Goal: Information Seeking & Learning: Learn about a topic

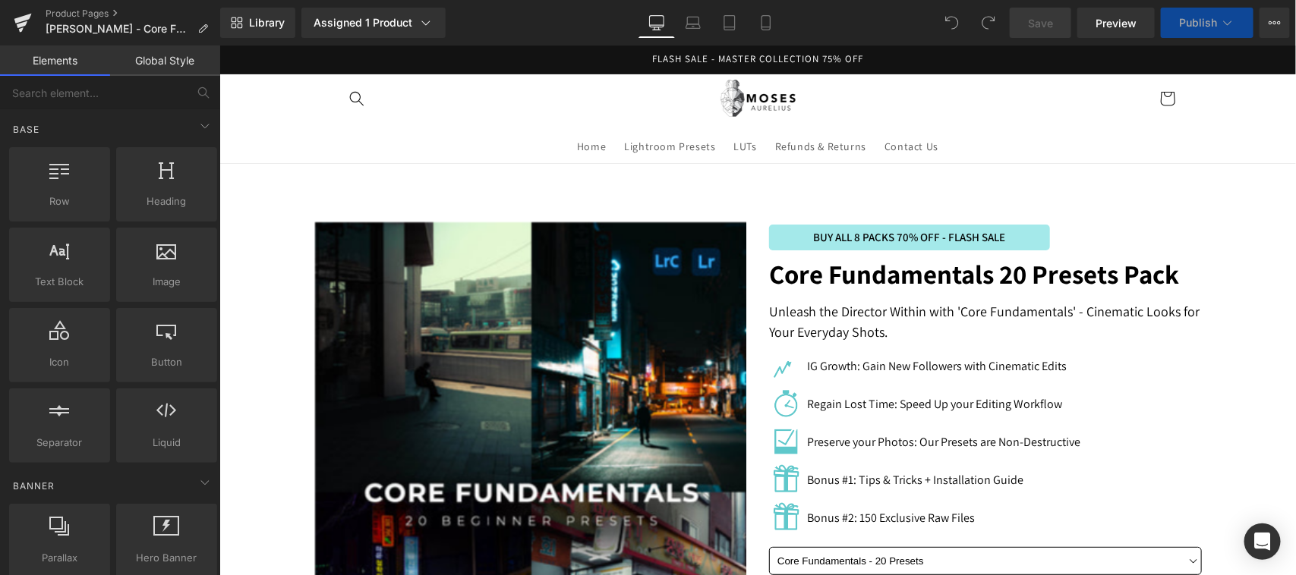
scroll to position [2874, 0]
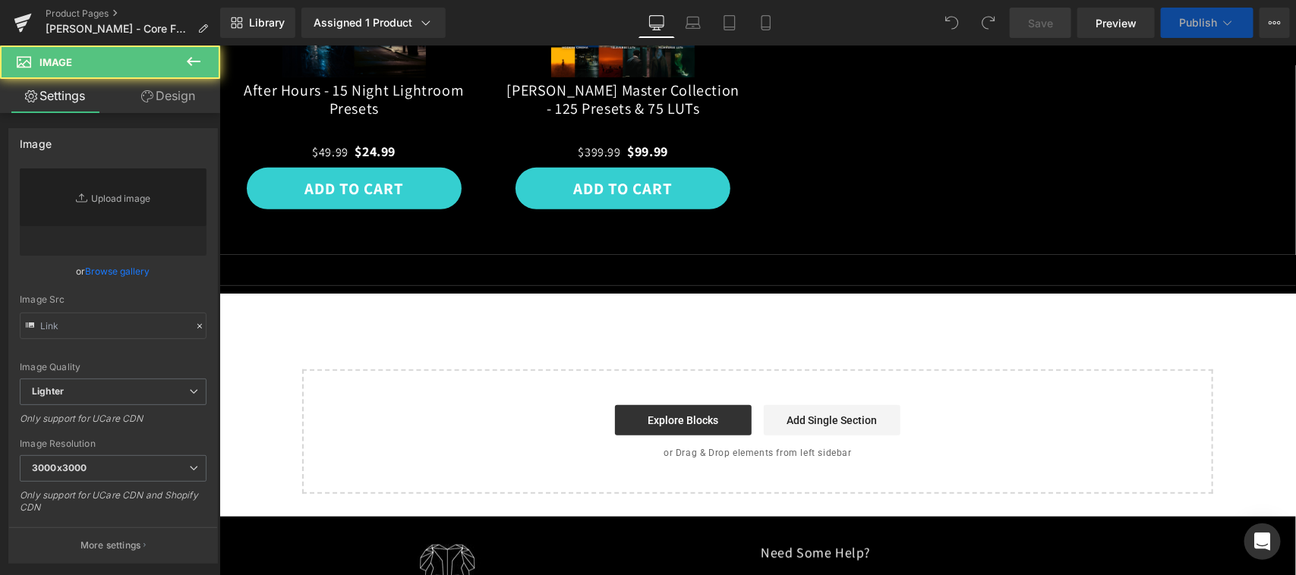
scroll to position [2241, 0]
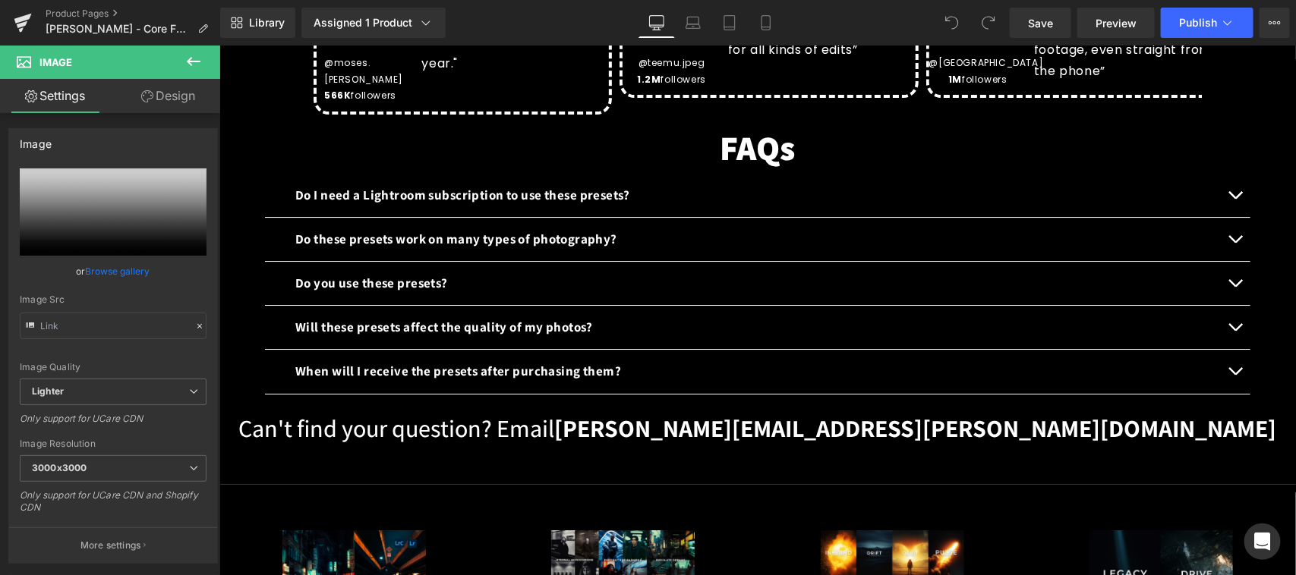
click at [657, 184] on div "Do I need a Lightroom subscription to use these presets? Text Block" at bounding box center [756, 194] width 924 height 20
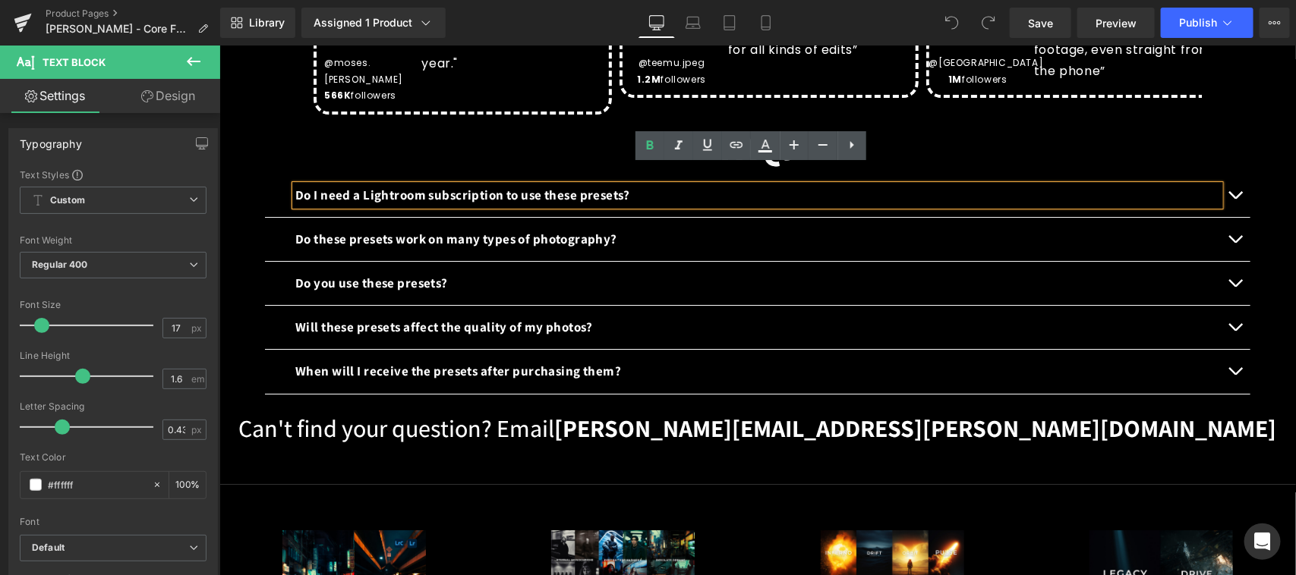
click at [1234, 198] on span "button" at bounding box center [1234, 198] width 0 height 0
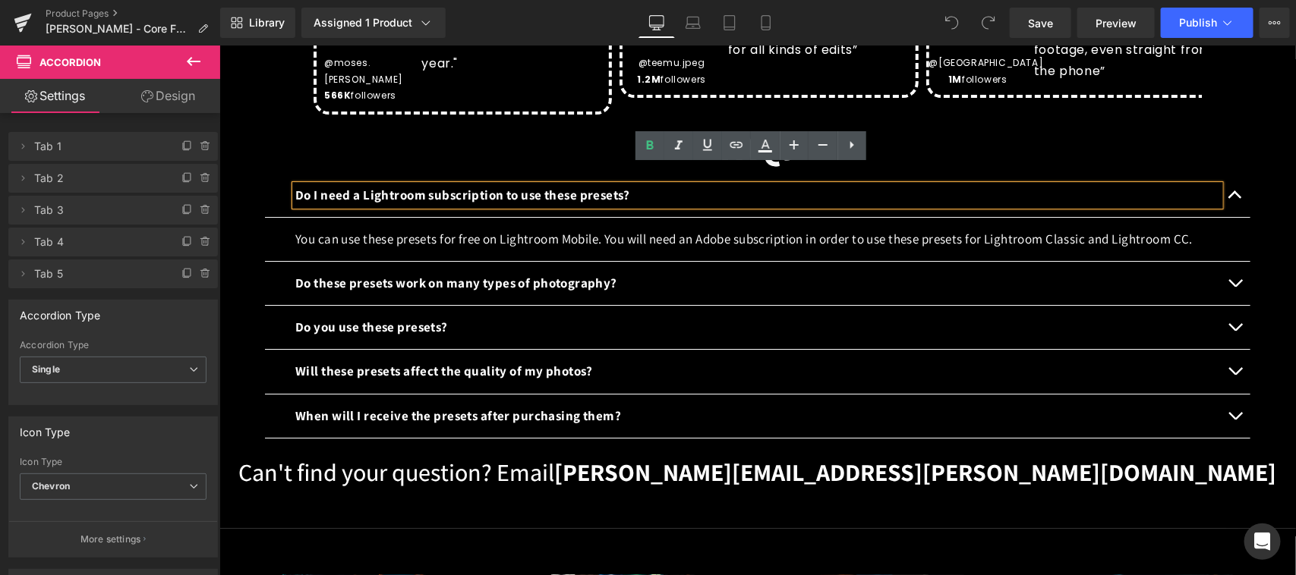
click at [434, 228] on p "You can use these presets for free on Lightroom Mobile. You will need an Adobe …" at bounding box center [756, 238] width 924 height 20
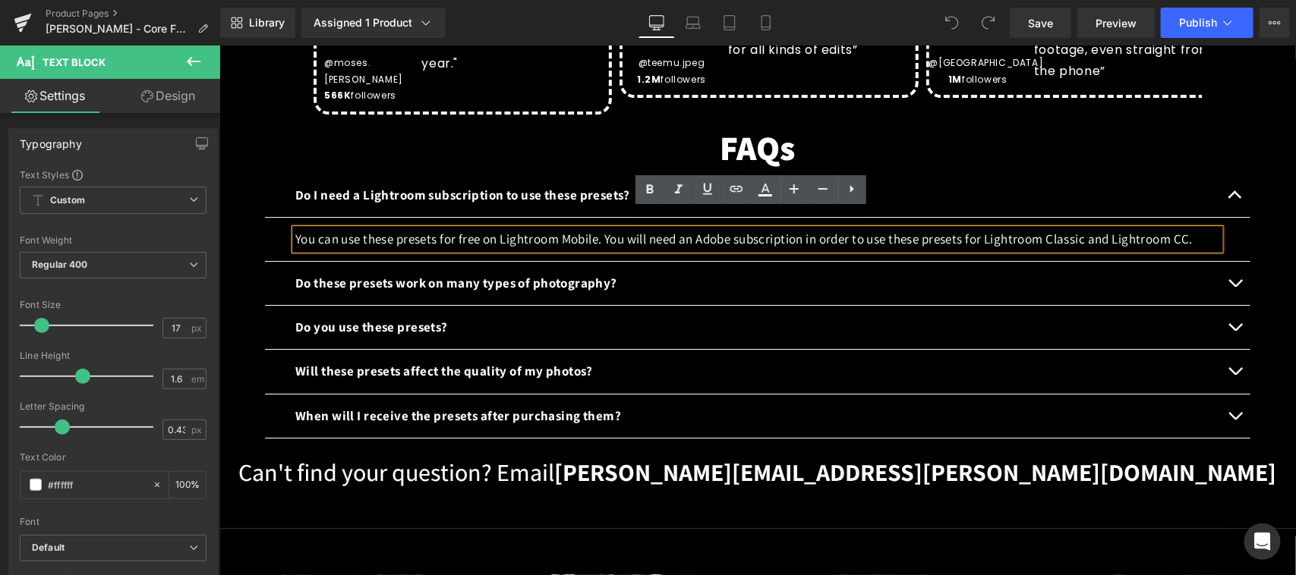
click at [467, 228] on p "You can use these presets for free on Lightroom Mobile. You will need an Adobe …" at bounding box center [756, 238] width 924 height 20
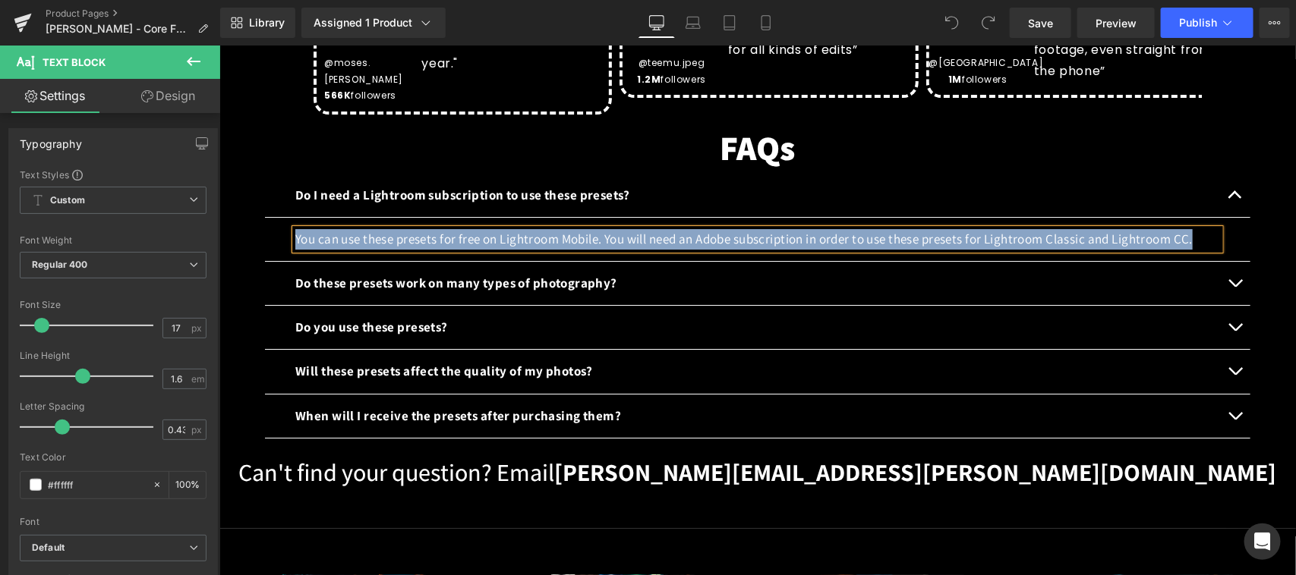
copy p "You can use these presets for free on Lightroom Mobile. You will need an Adobe …"
click at [431, 274] on b "Do these presets work on many types of photography?" at bounding box center [455, 282] width 322 height 17
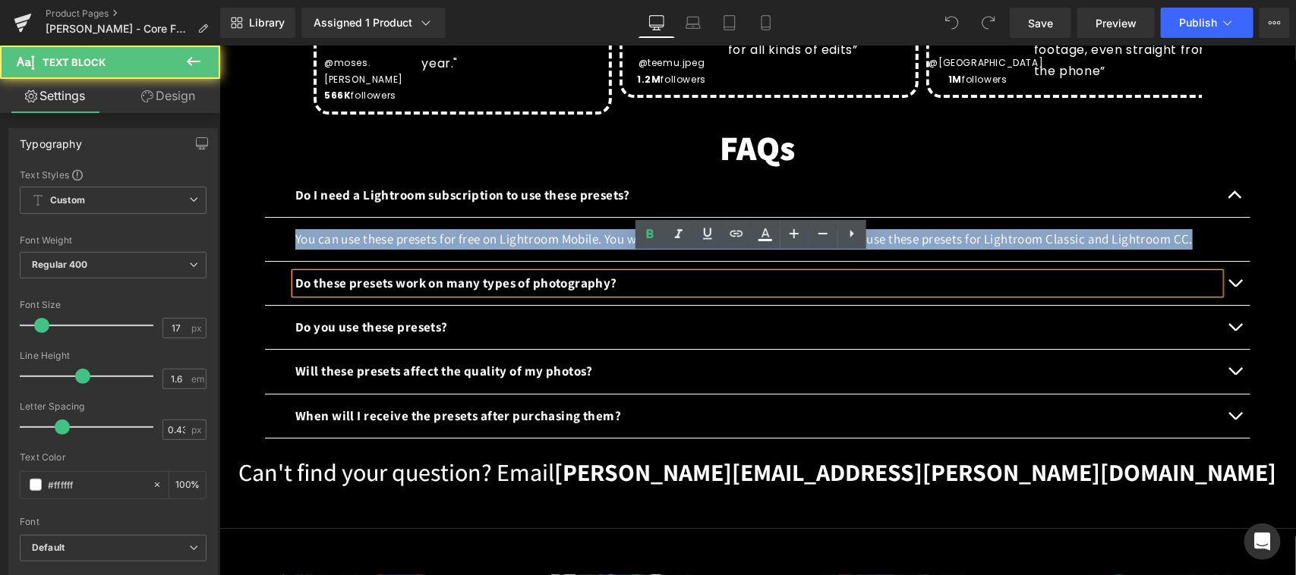
click at [425, 274] on b "Do these presets work on many types of photography?" at bounding box center [455, 282] width 322 height 17
copy p "You can use these presets for free on Lightroom Mobile. You will need an Adobe …"
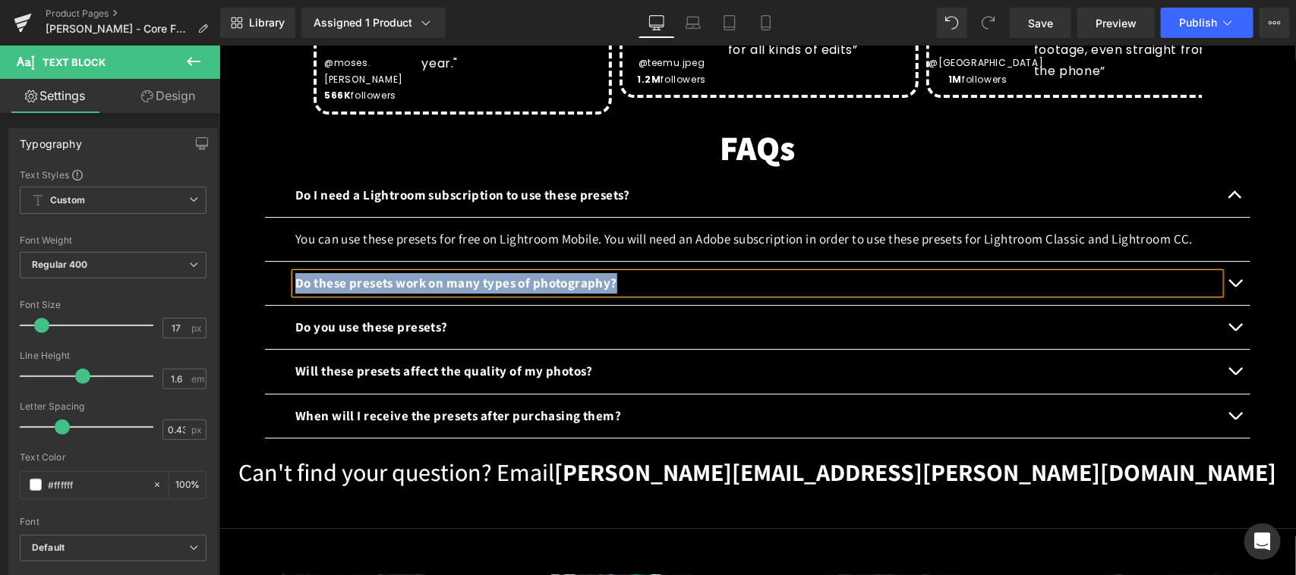
click at [1227, 262] on button "button" at bounding box center [1234, 282] width 30 height 43
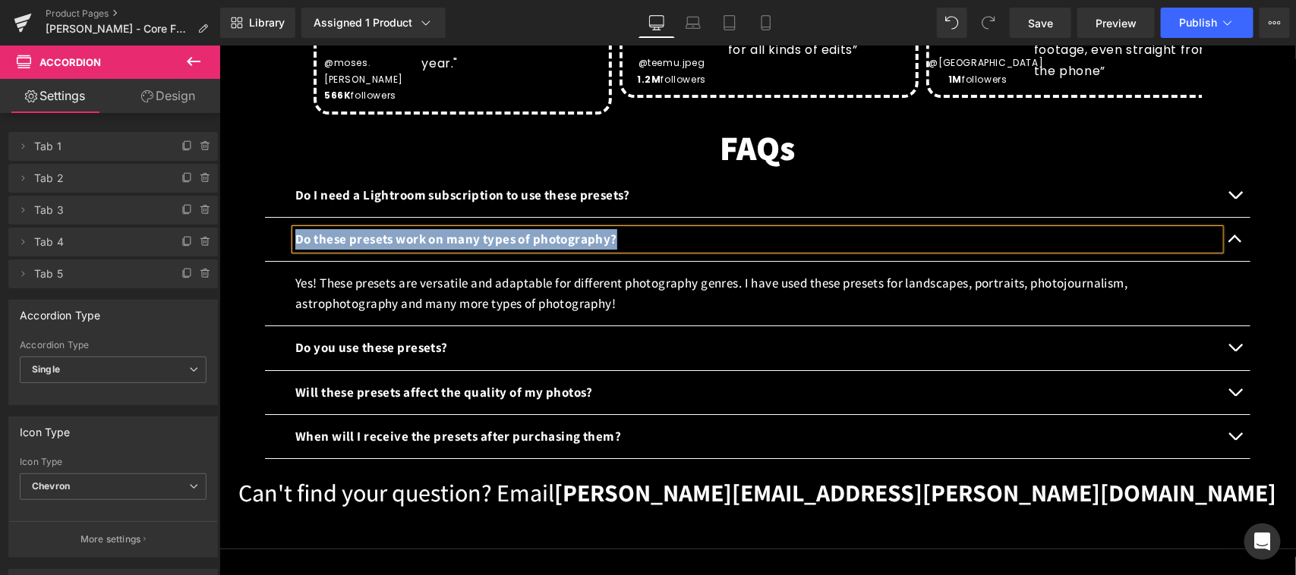
click at [478, 278] on p "Yes! These presets are versatile and adaptable for different photography genres…" at bounding box center [756, 292] width 924 height 41
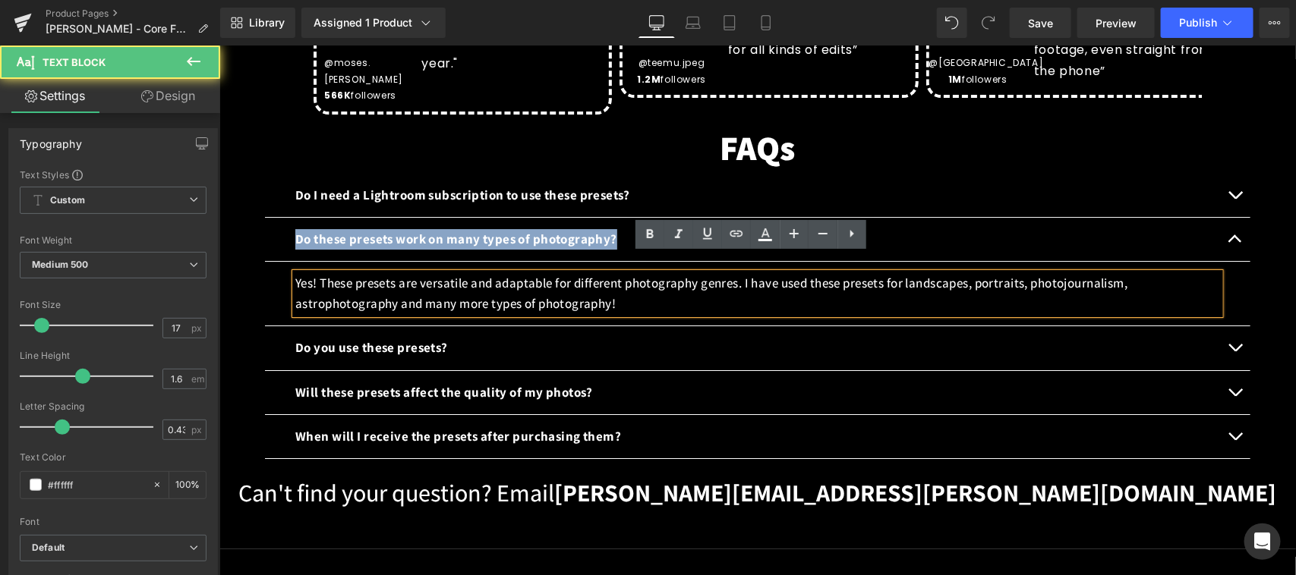
click at [588, 272] on p "Yes! These presets are versatile and adaptable for different photography genres…" at bounding box center [756, 292] width 924 height 41
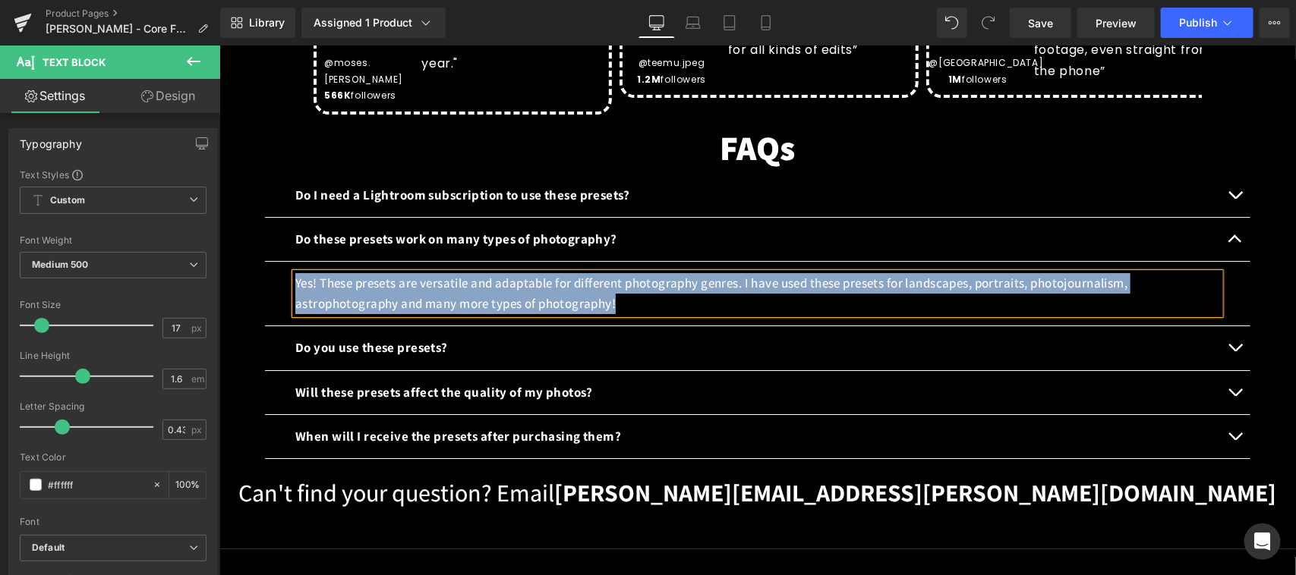
click at [471, 337] on p "Do you use these presets?" at bounding box center [756, 347] width 924 height 20
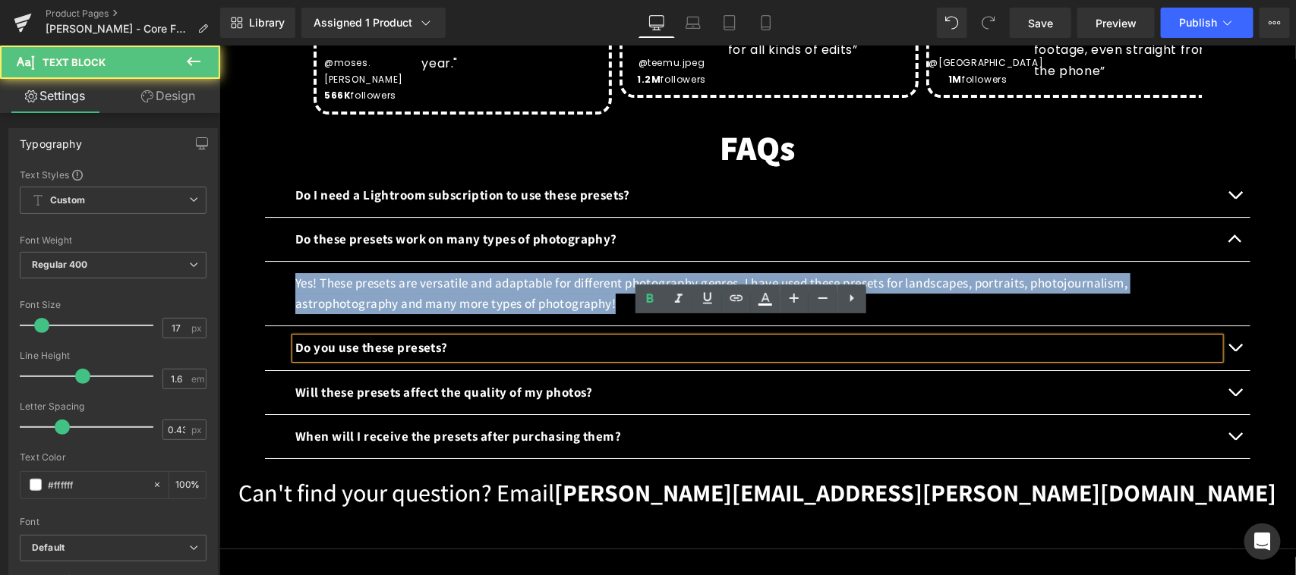
click at [463, 337] on p "Do you use these presets?" at bounding box center [756, 347] width 924 height 20
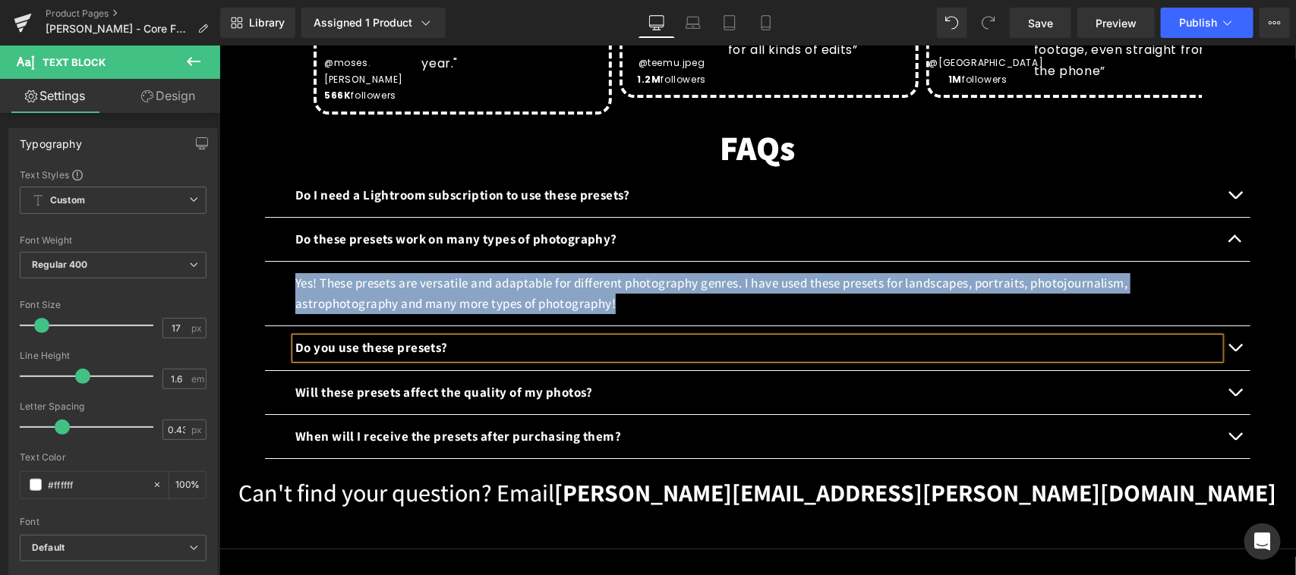
copy p "Yes! These presets are versatile and adaptable for different photography genres…"
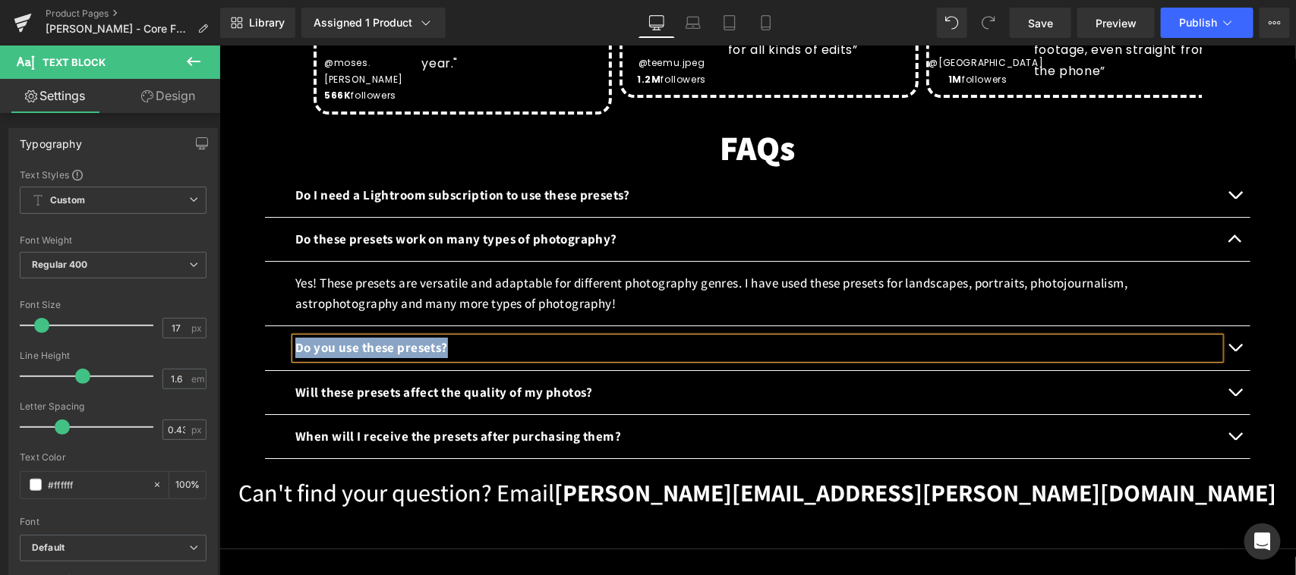
click at [1226, 326] on button "button" at bounding box center [1234, 347] width 30 height 43
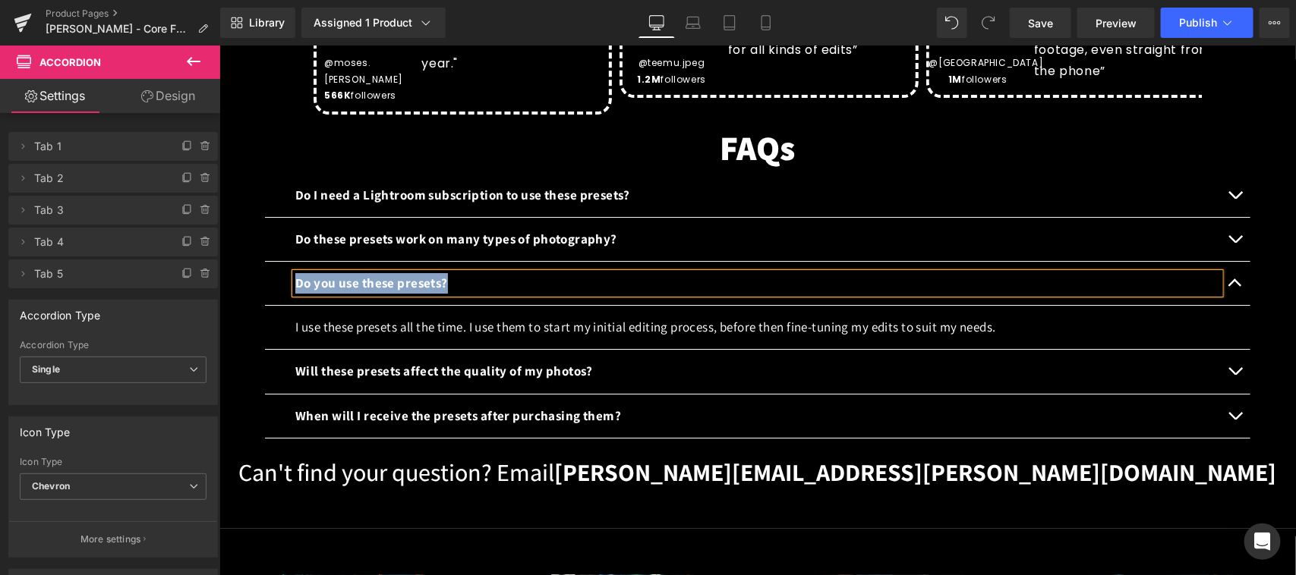
click at [591, 317] on p "I use these presets all the time. I use them to start my initial editing proces…" at bounding box center [756, 327] width 924 height 20
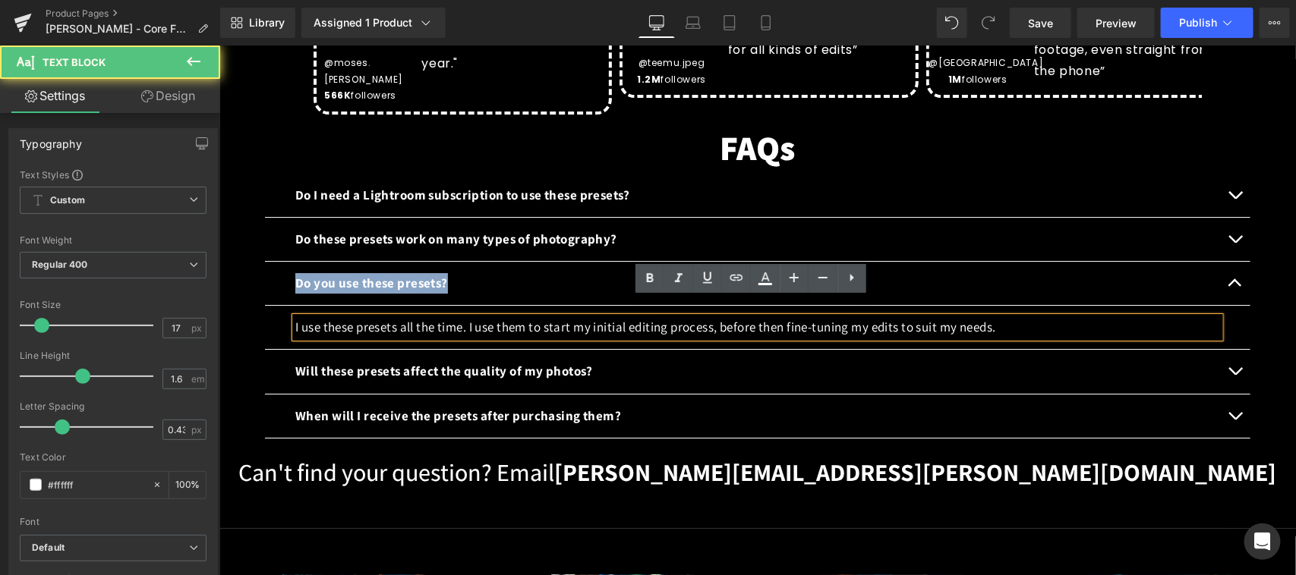
click at [654, 317] on p "I use these presets all the time. I use them to start my initial editing proces…" at bounding box center [756, 327] width 924 height 20
copy b "Do you use these presets?"
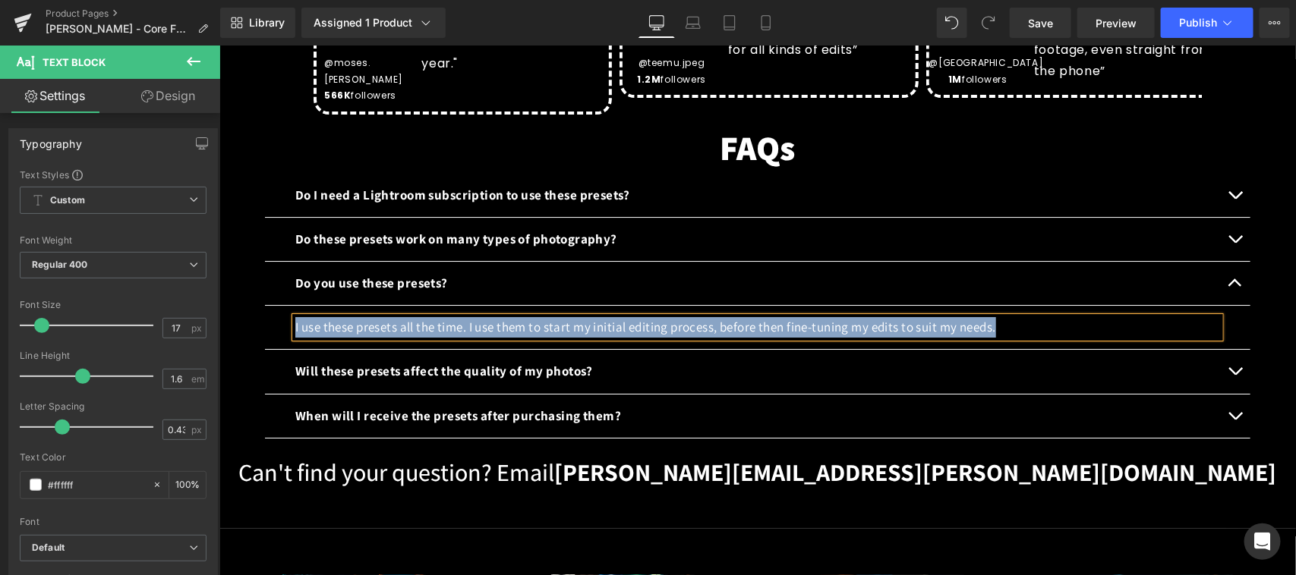
click at [486, 361] on div "Will these presets affect the quality of my photos? Text Block" at bounding box center [756, 371] width 924 height 20
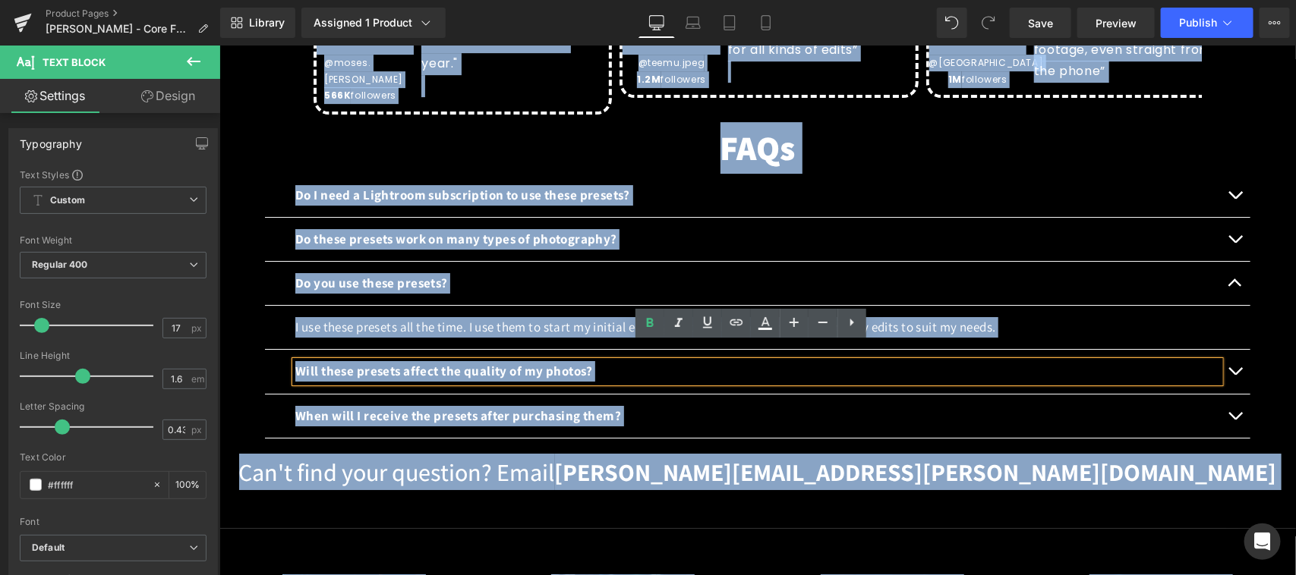
click at [597, 361] on p "Will these presets affect the quality of my photos?" at bounding box center [756, 371] width 924 height 20
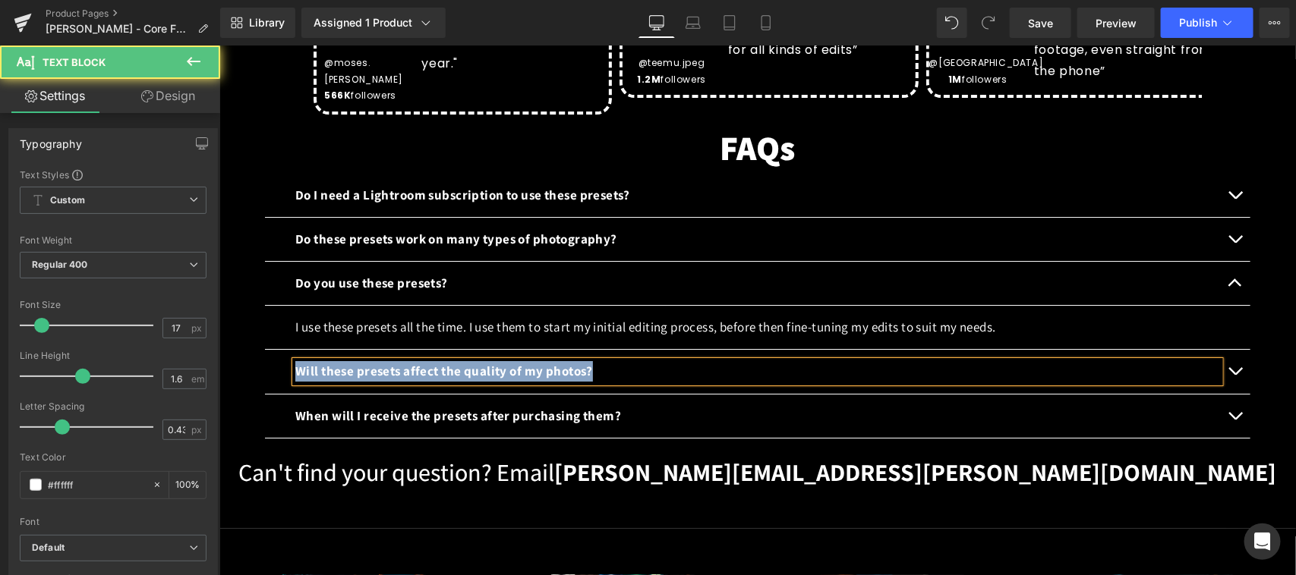
copy b "Will these presets affect the quality of my photos?"
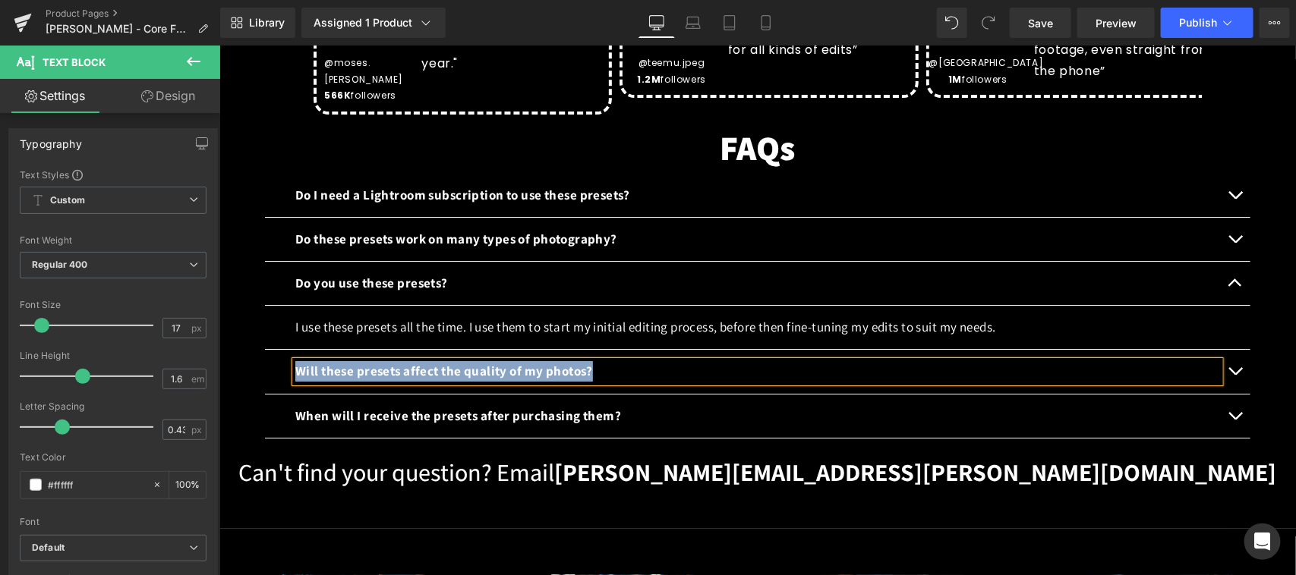
click at [1222, 349] on button "button" at bounding box center [1234, 370] width 30 height 43
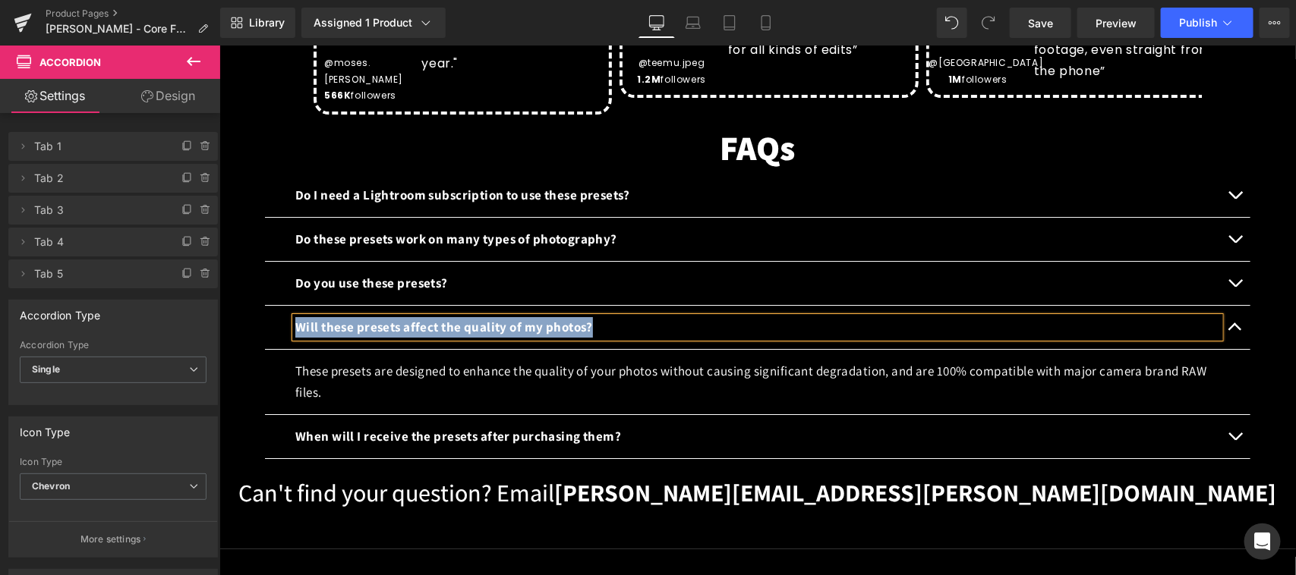
click at [382, 361] on p "These presets are designed to enhance the quality of your photos without causin…" at bounding box center [756, 381] width 924 height 41
click at [411, 361] on p "These presets are designed to enhance the quality of your photos without causin…" at bounding box center [756, 381] width 924 height 41
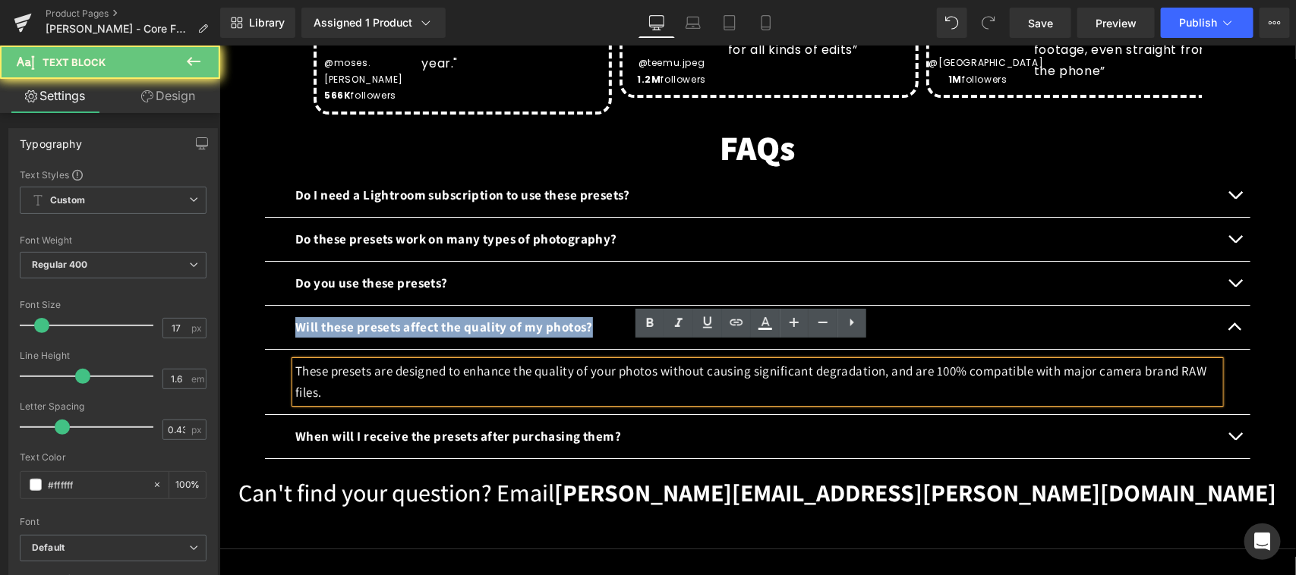
click at [400, 361] on p "These presets are designed to enhance the quality of your photos without causin…" at bounding box center [756, 381] width 924 height 41
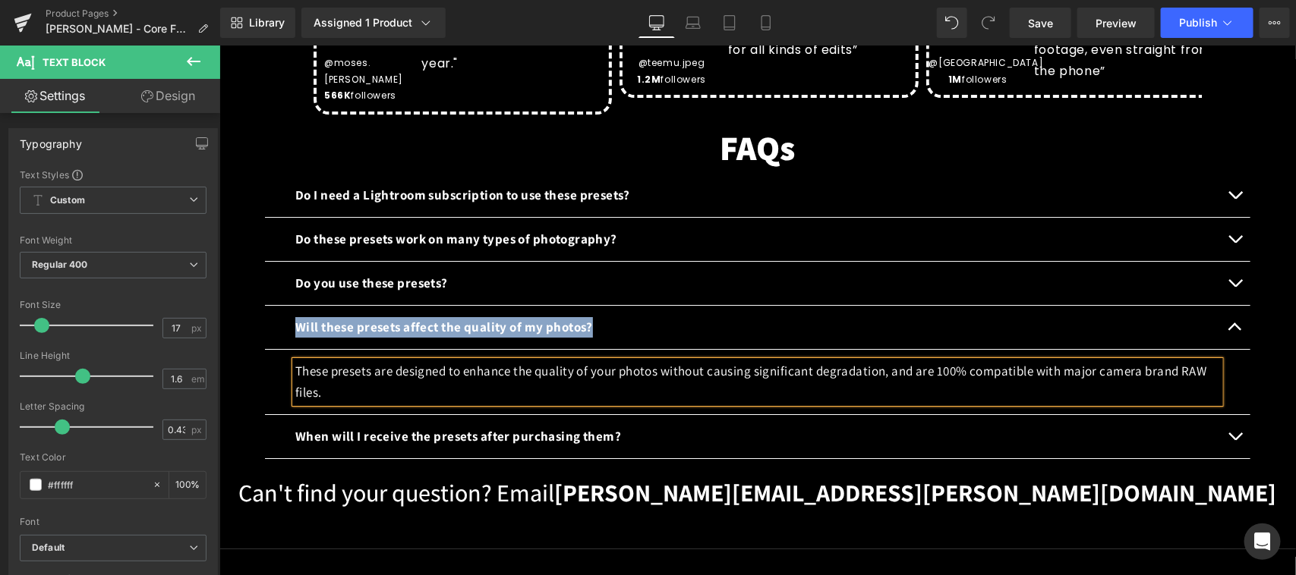
copy b "Will these presets affect the quality of my photos?"
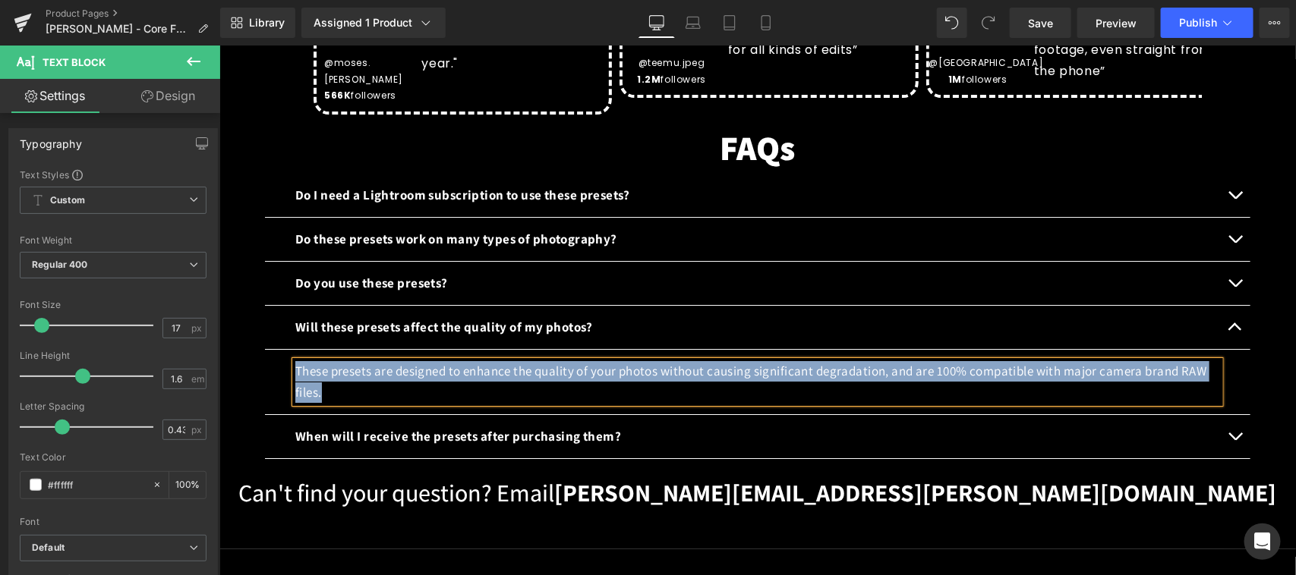
click at [493, 427] on b "When will I receive the presets after purchasing them?" at bounding box center [457, 435] width 326 height 17
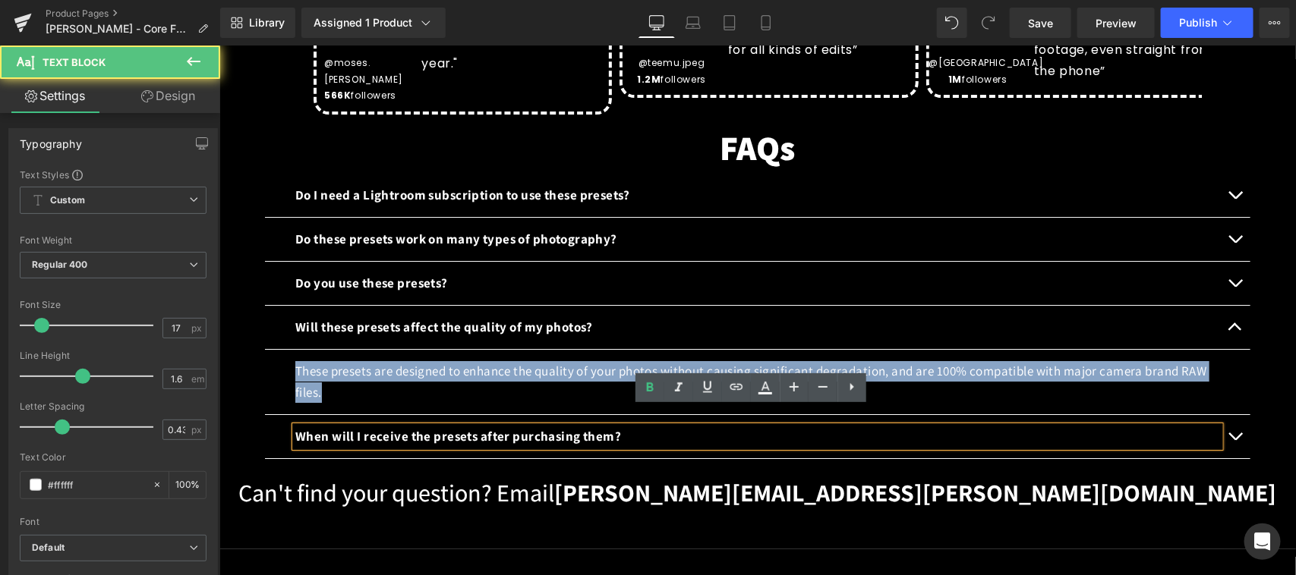
click at [618, 426] on p "When will I receive the presets after purchasing them?" at bounding box center [756, 436] width 924 height 20
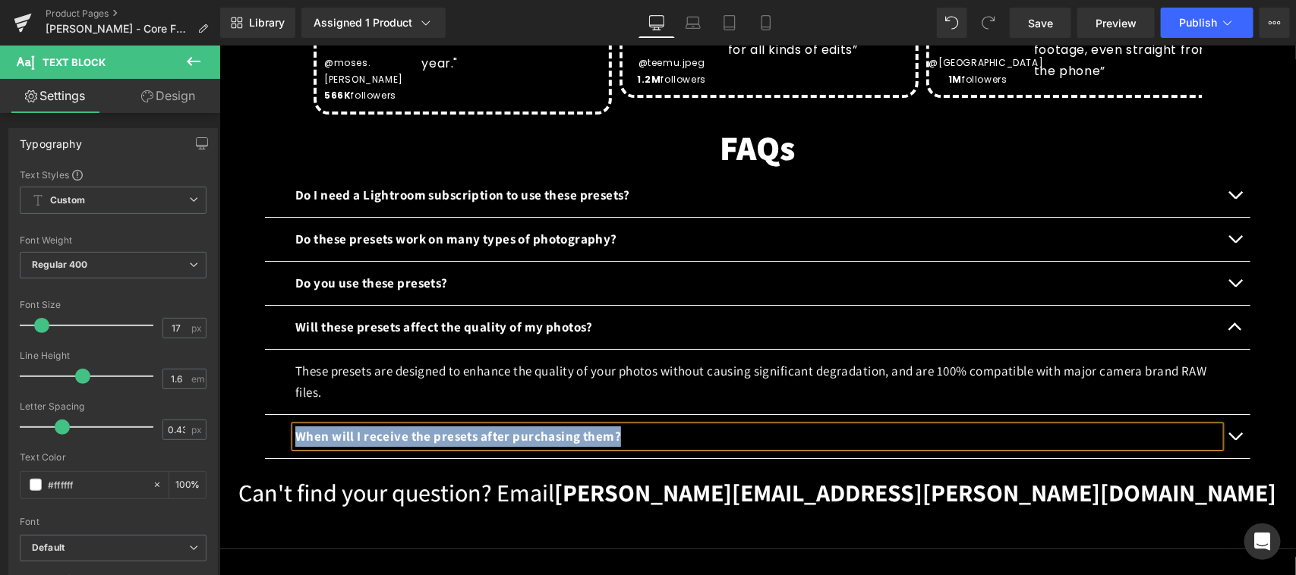
click at [1225, 417] on button "button" at bounding box center [1234, 435] width 30 height 43
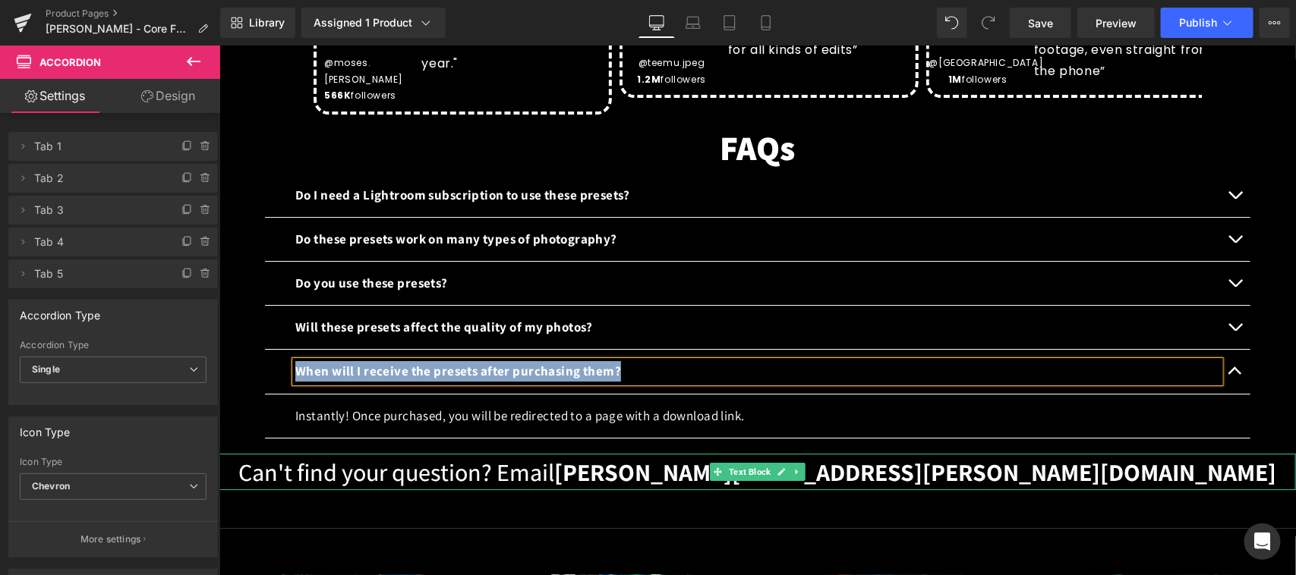
click at [442, 405] on p "Instantly! Once purchased, you will be redirected to a page with a download lin…" at bounding box center [756, 415] width 924 height 20
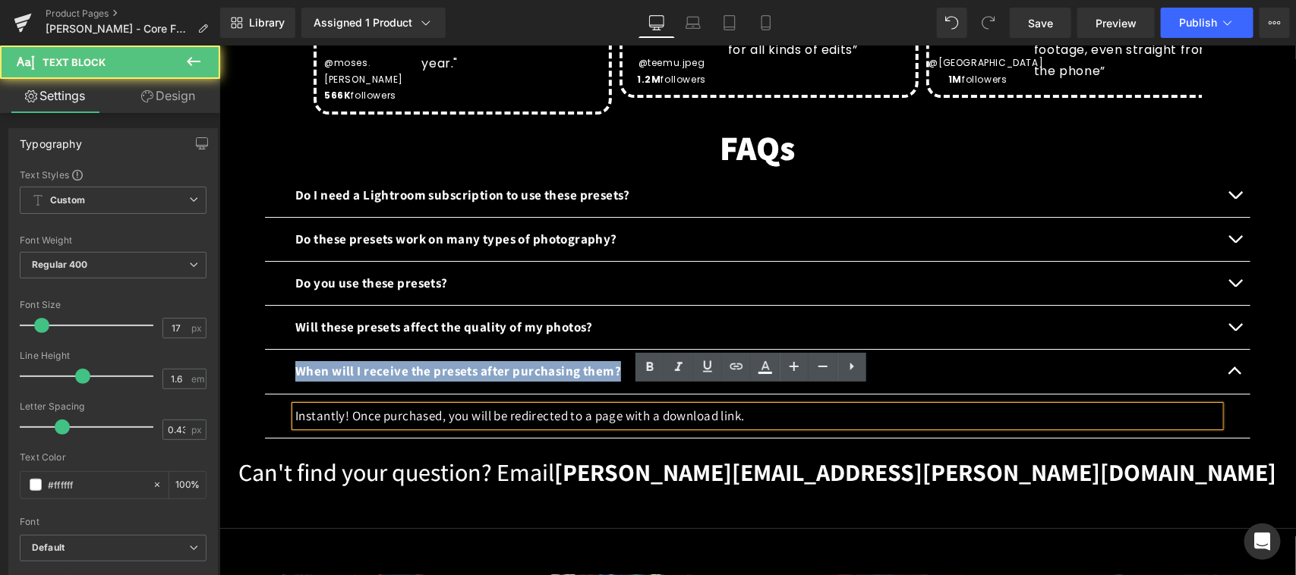
click at [548, 405] on p "Instantly! Once purchased, you will be redirected to a page with a download lin…" at bounding box center [756, 415] width 924 height 20
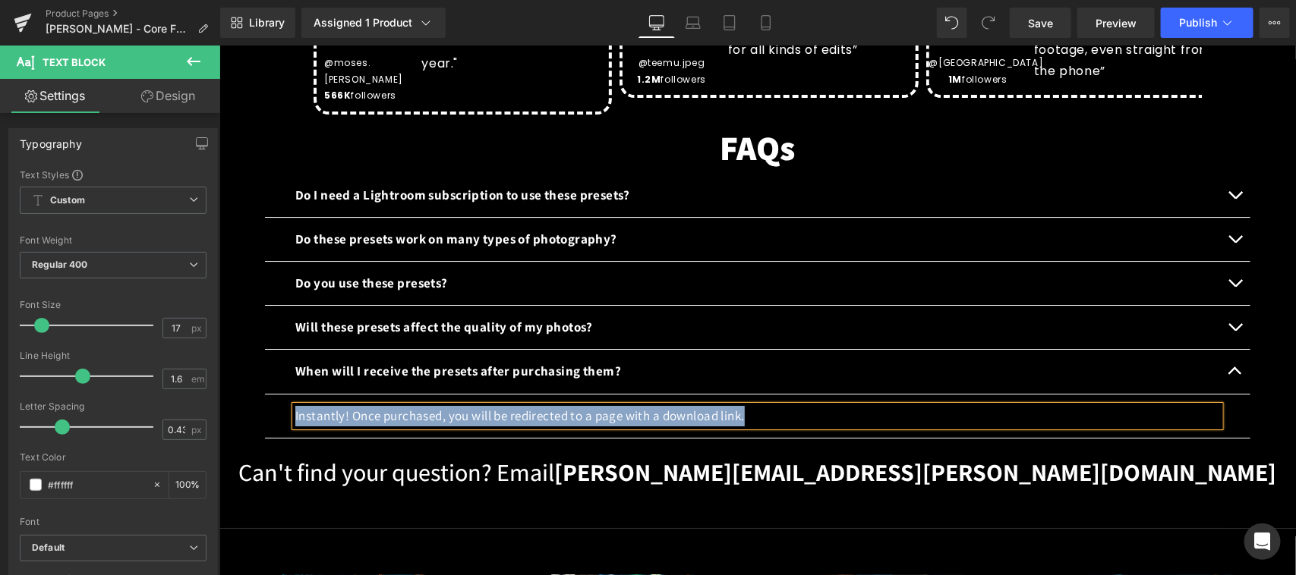
copy p "Instantly! Once purchased, you will be redirected to a page with a download lin…"
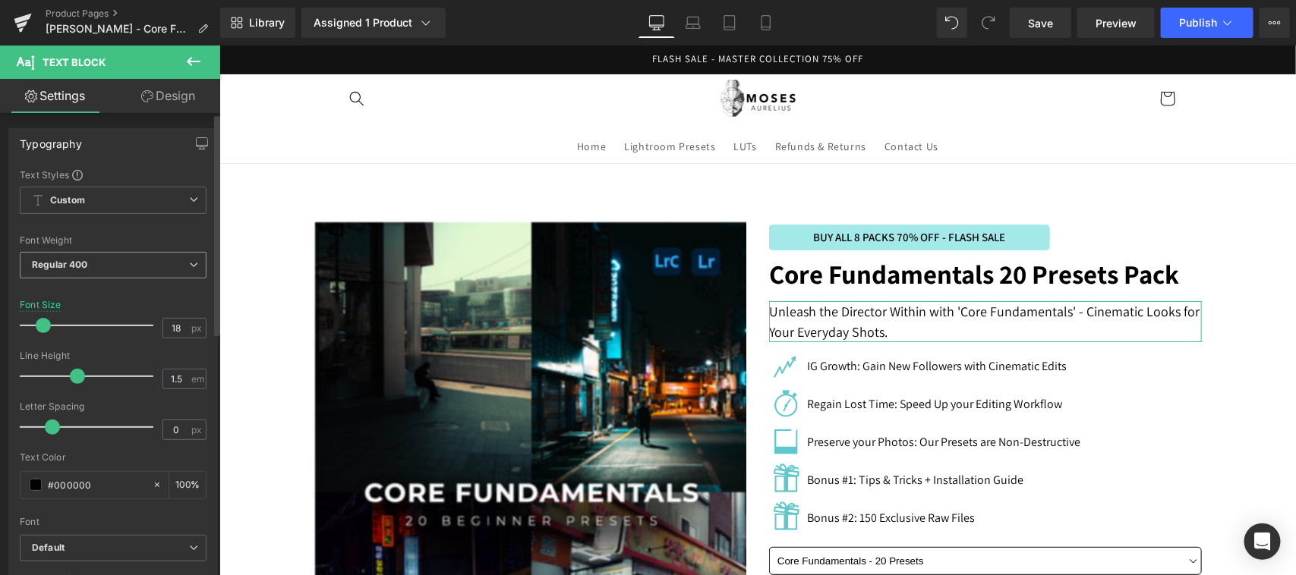
scroll to position [0, 0]
click at [196, 140] on icon "button" at bounding box center [202, 143] width 12 height 12
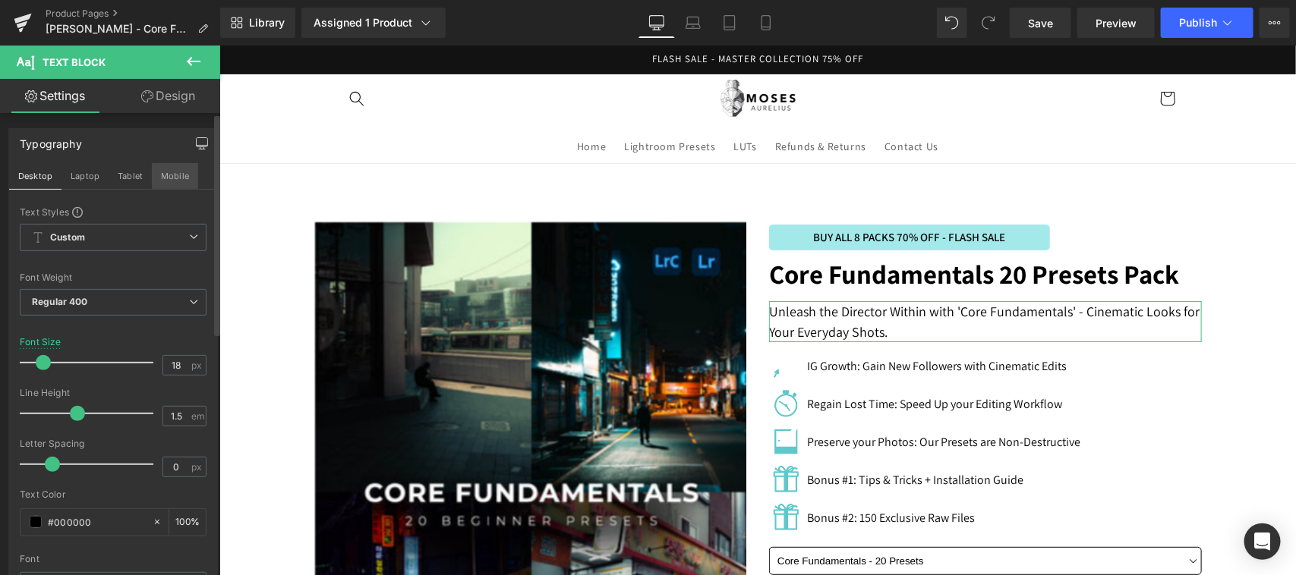
click at [168, 180] on button "Mobile" at bounding box center [175, 176] width 46 height 26
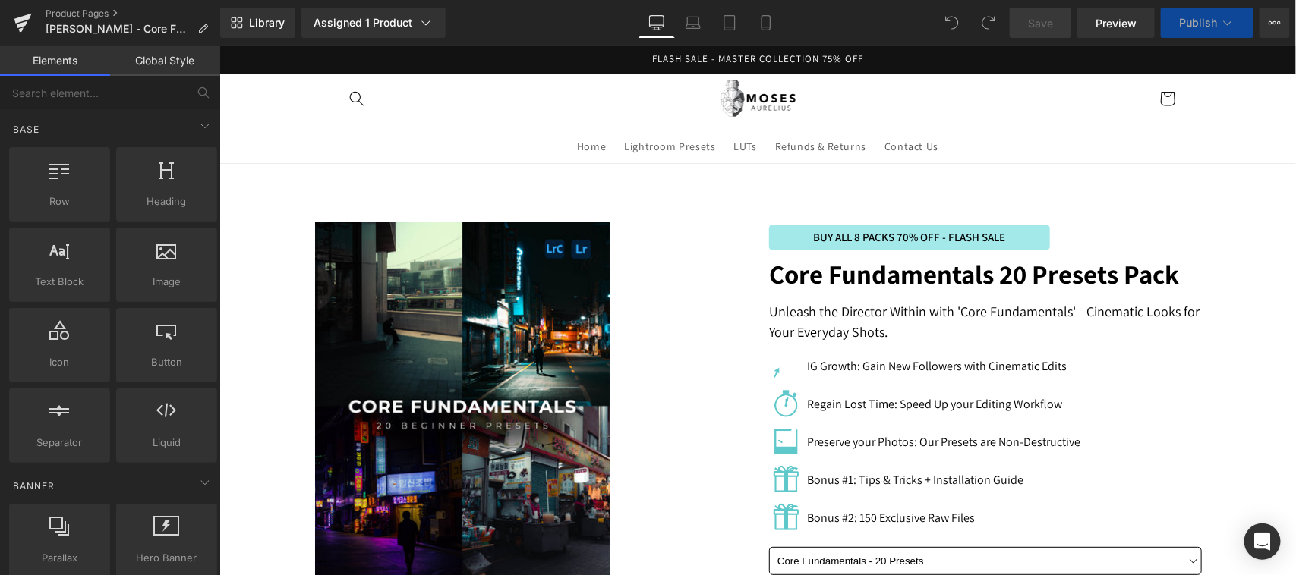
scroll to position [882, 0]
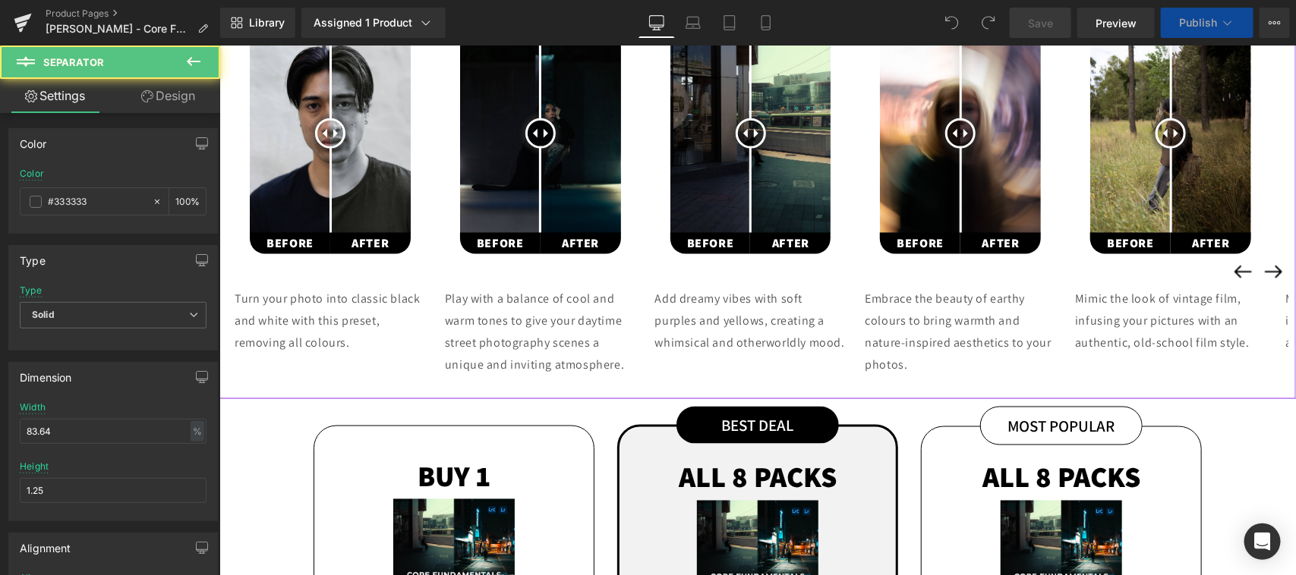
scroll to position [632, 0]
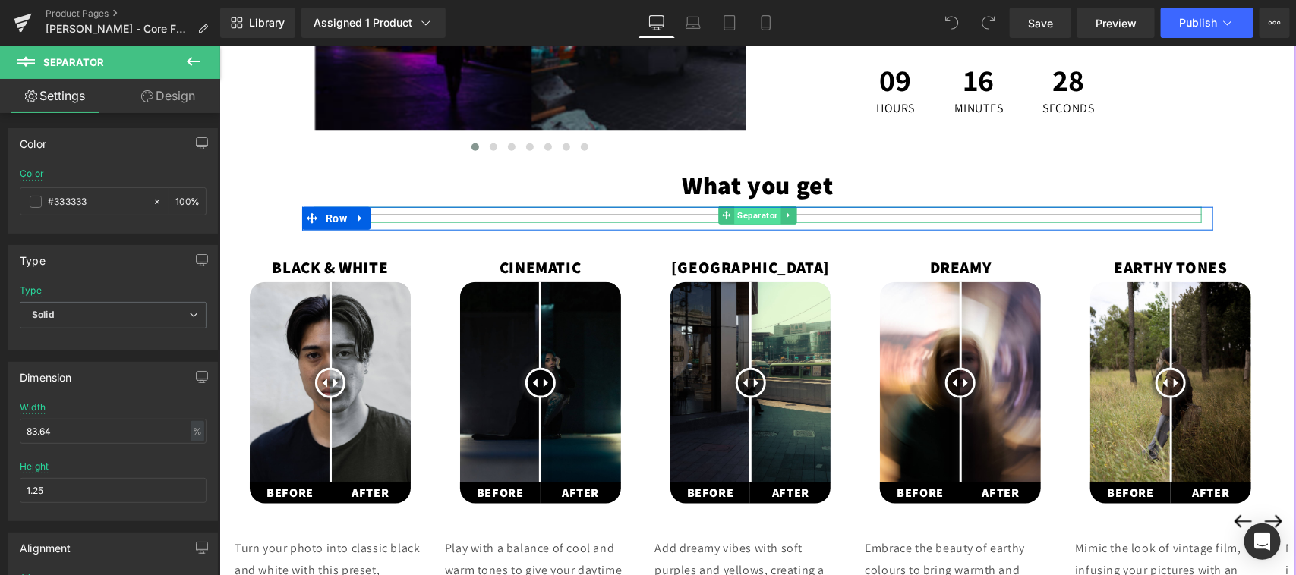
click at [739, 214] on span "Separator" at bounding box center [756, 215] width 46 height 18
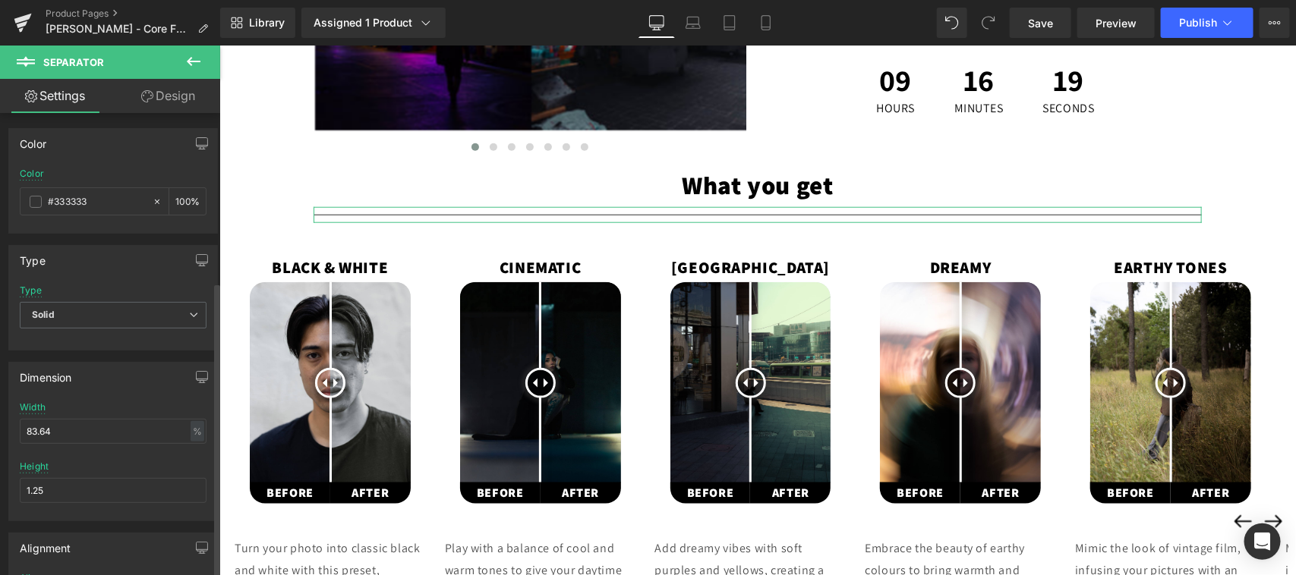
scroll to position [263, 0]
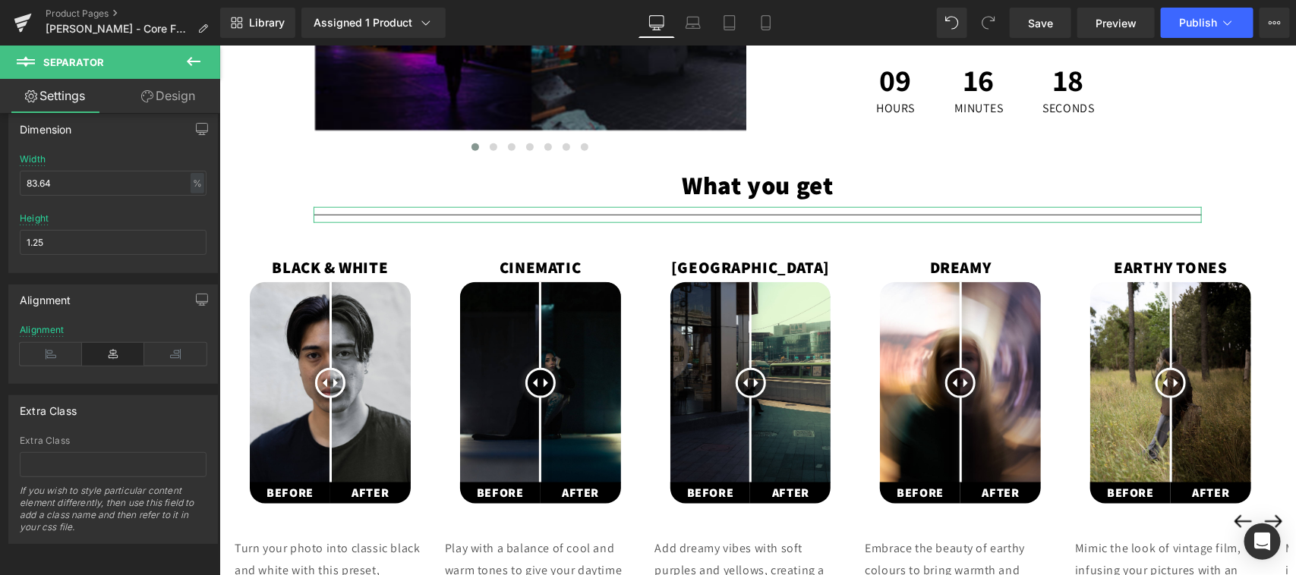
click at [179, 103] on link "Design" at bounding box center [168, 96] width 110 height 34
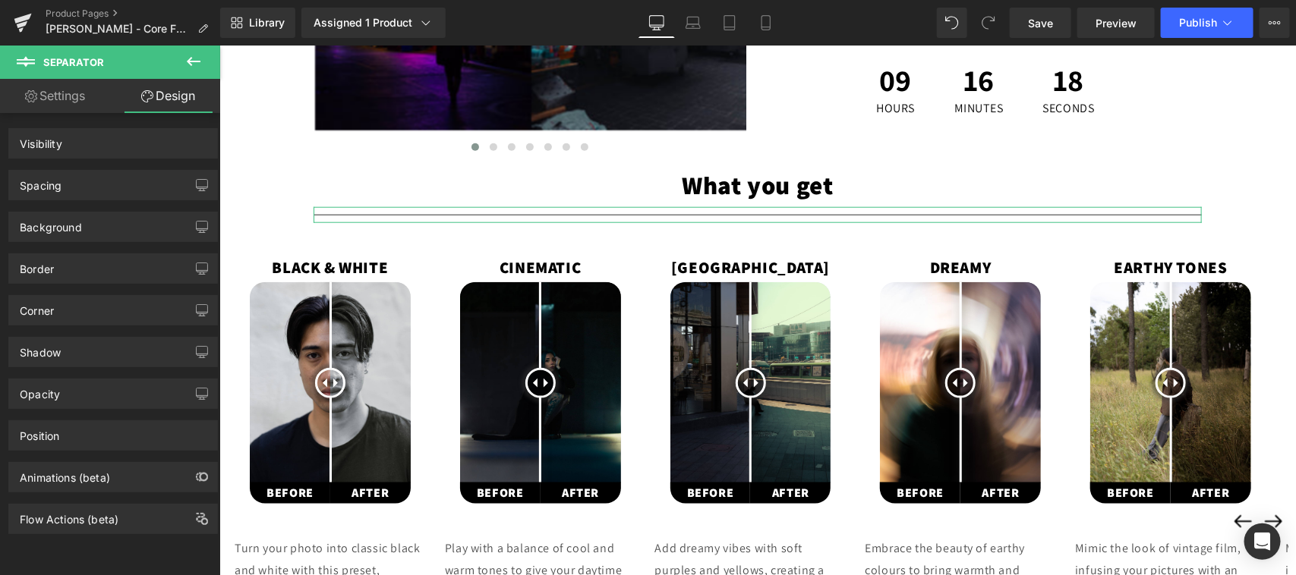
scroll to position [0, 0]
click at [99, 269] on div "Border" at bounding box center [113, 268] width 208 height 29
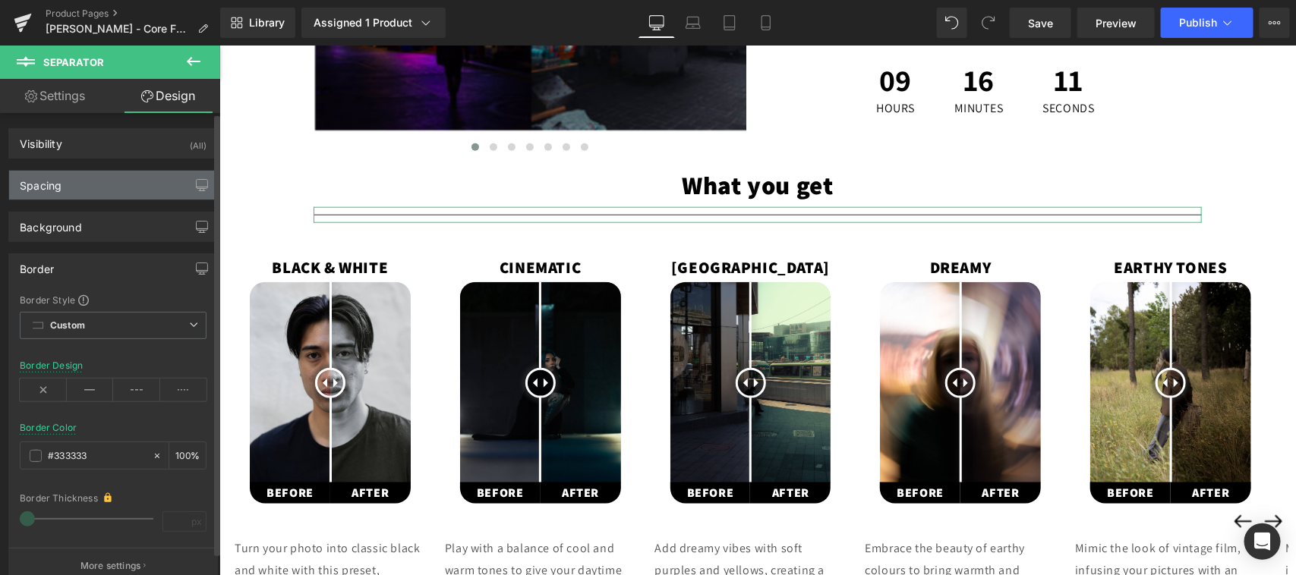
click at [95, 187] on div "Spacing" at bounding box center [113, 185] width 208 height 29
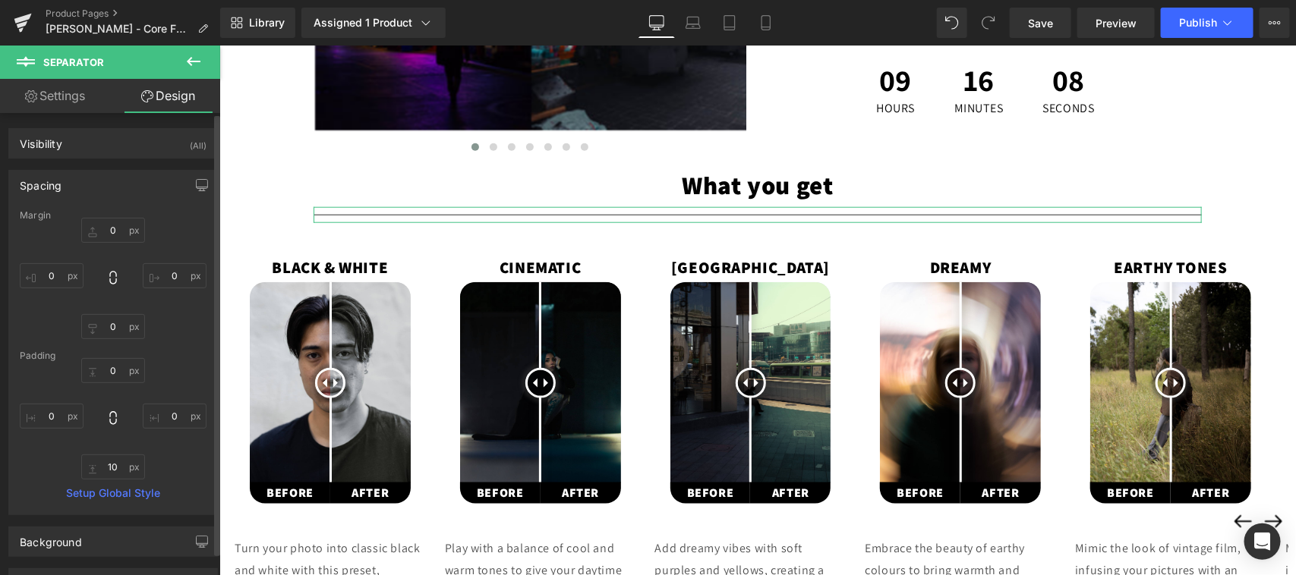
click at [102, 187] on div "Spacing" at bounding box center [113, 185] width 208 height 29
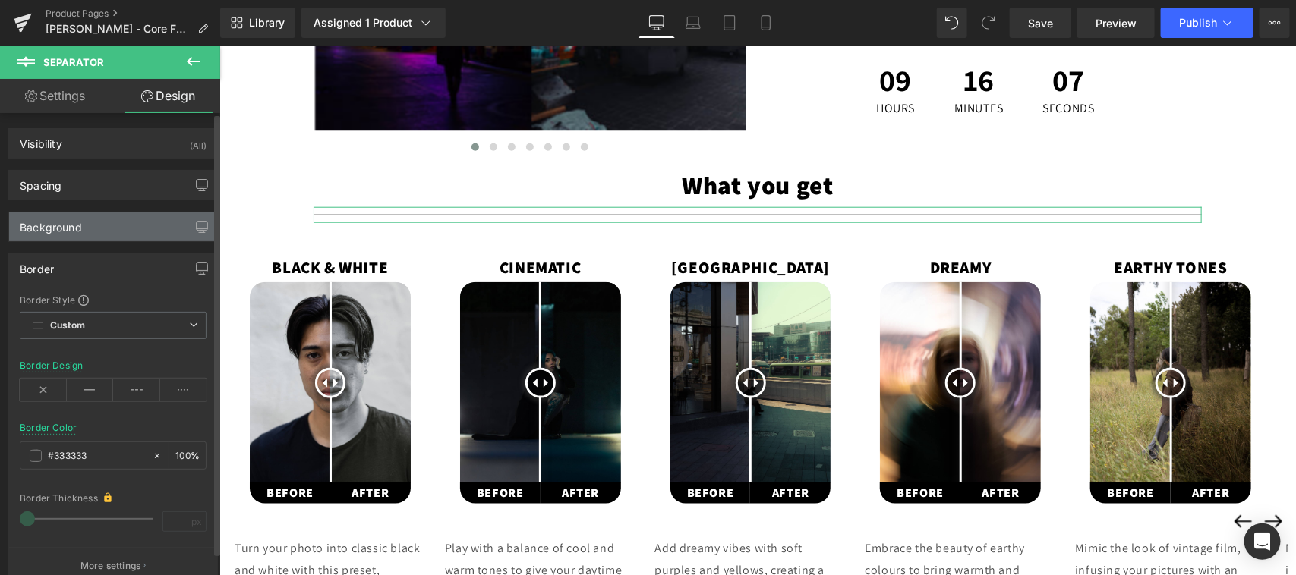
click at [92, 222] on div "Background" at bounding box center [113, 227] width 208 height 29
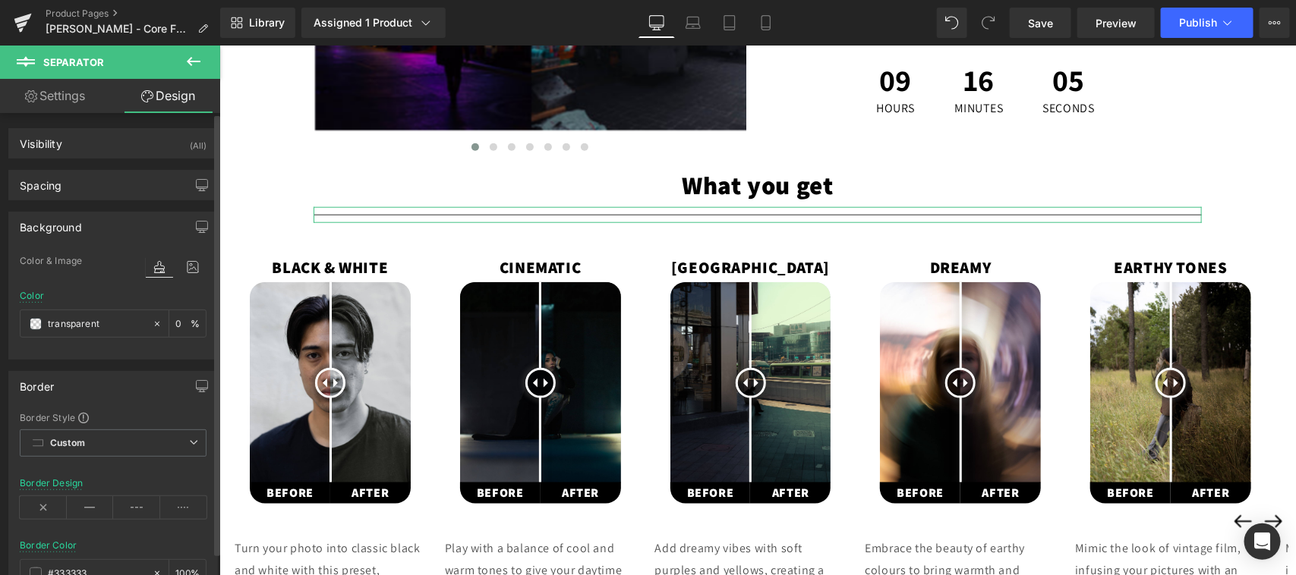
click at [92, 222] on div "Background" at bounding box center [113, 227] width 208 height 29
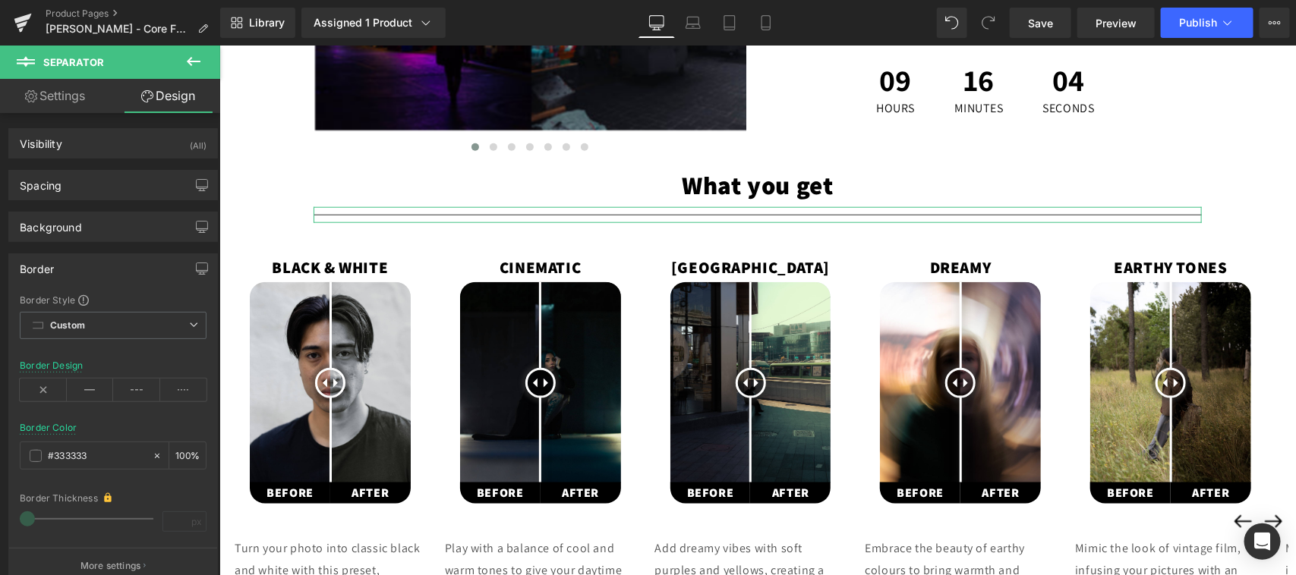
click at [58, 93] on link "Settings" at bounding box center [55, 96] width 110 height 34
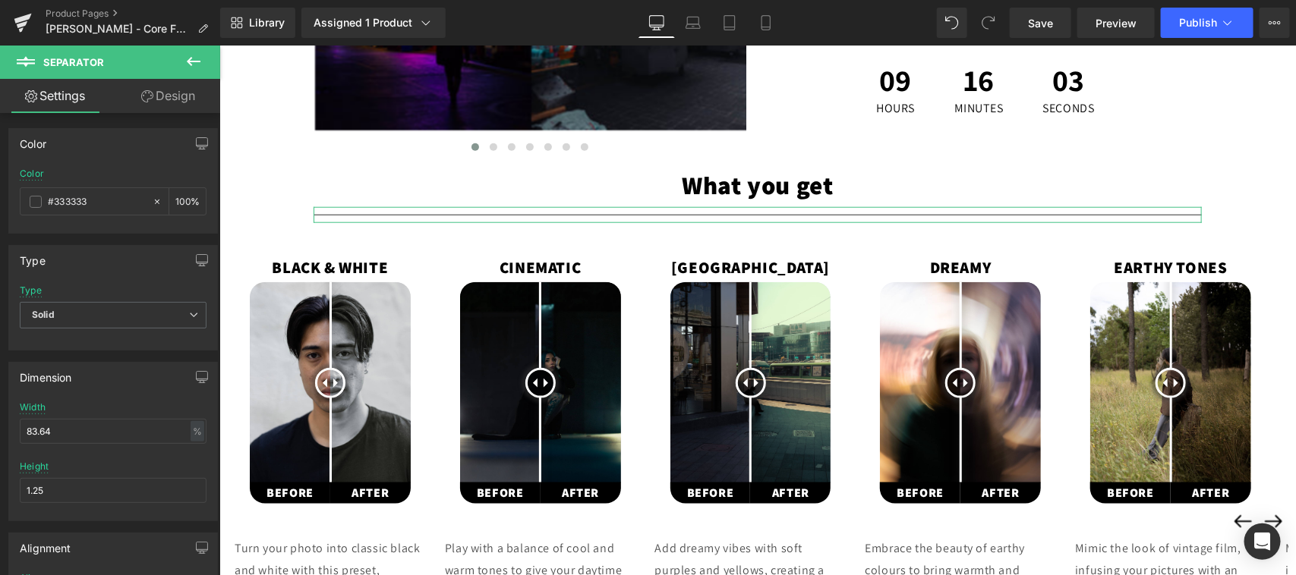
scroll to position [263, 0]
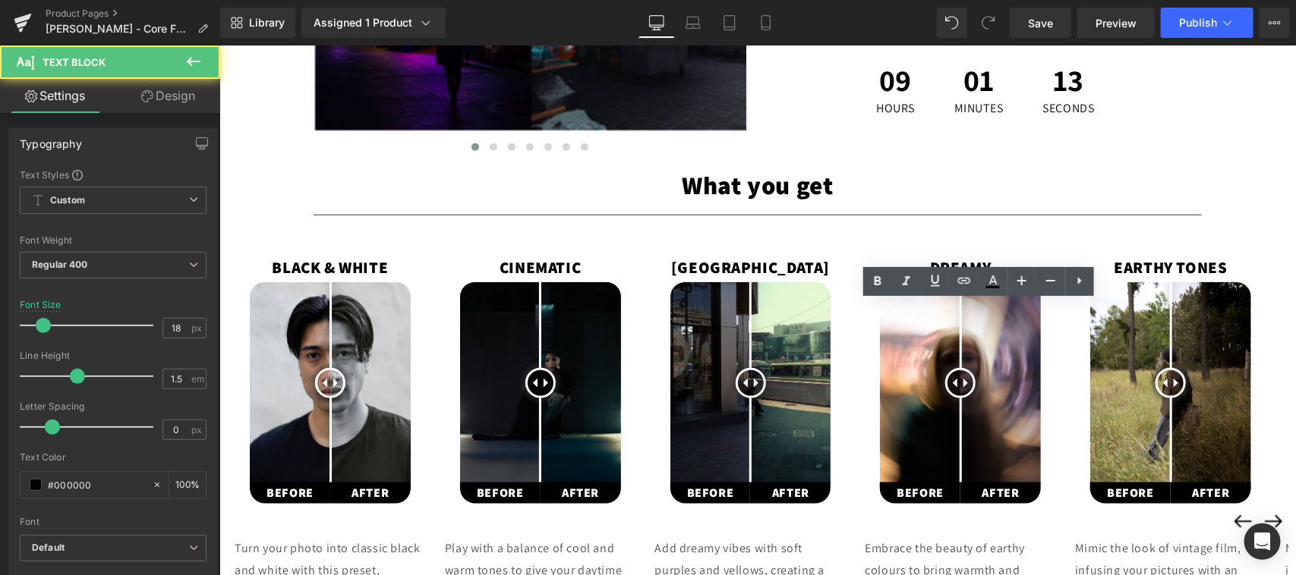
scroll to position [0, 0]
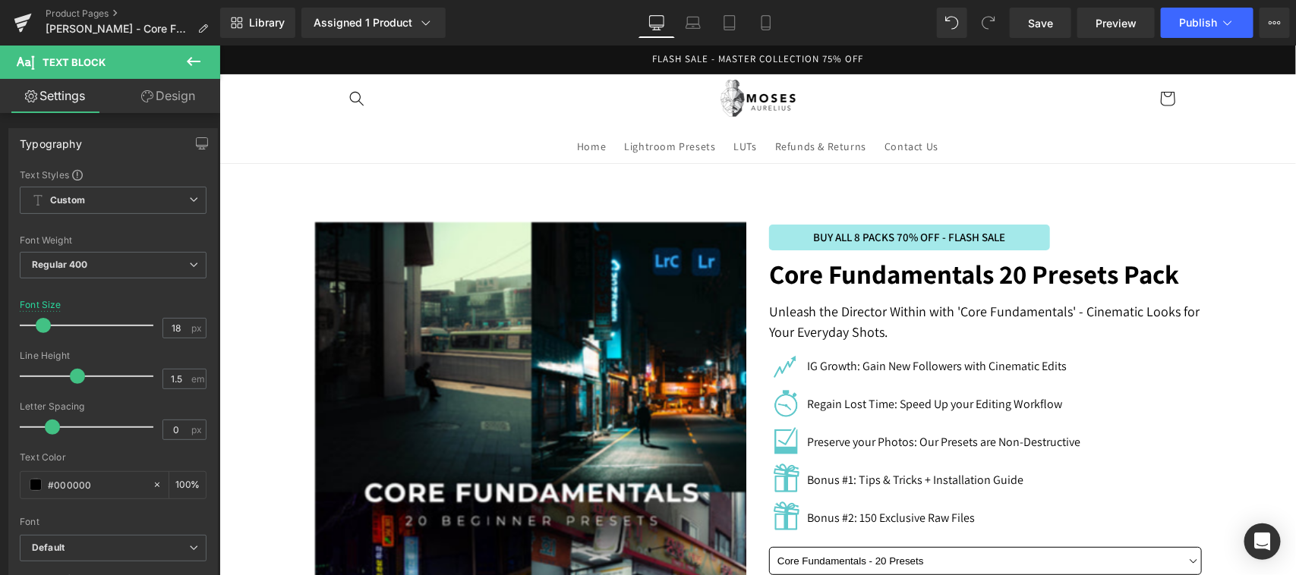
click at [880, 361] on div "IG Growth: Gain New Followers with Cinematic Edits Text Block" at bounding box center [933, 366] width 263 height 18
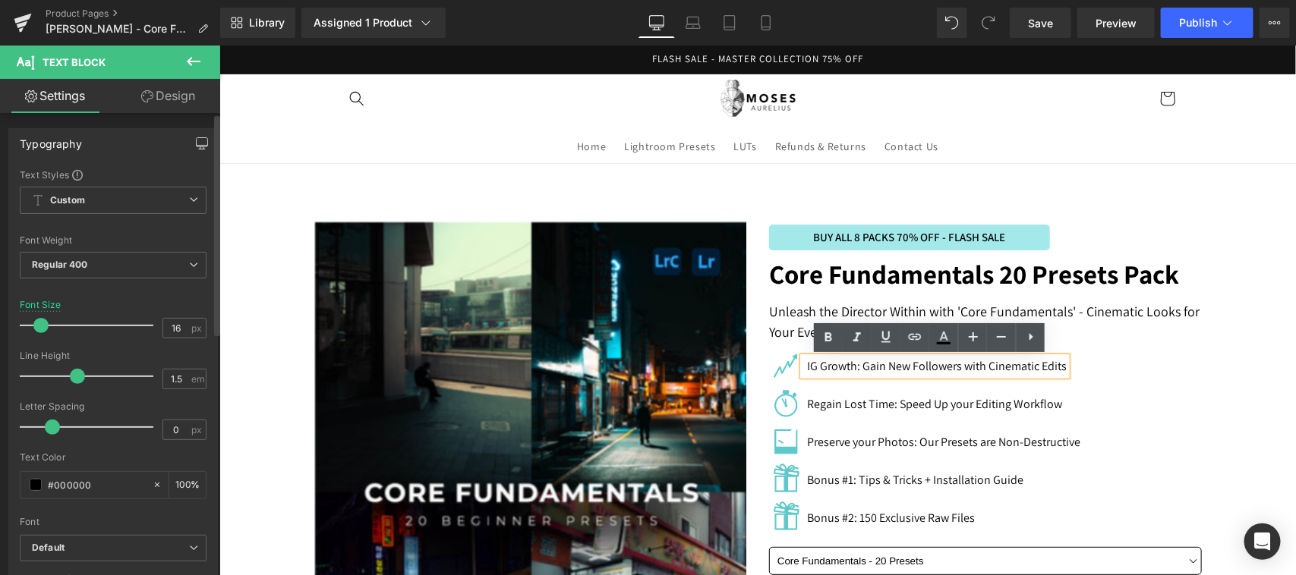
click at [196, 150] on button "button" at bounding box center [202, 143] width 24 height 29
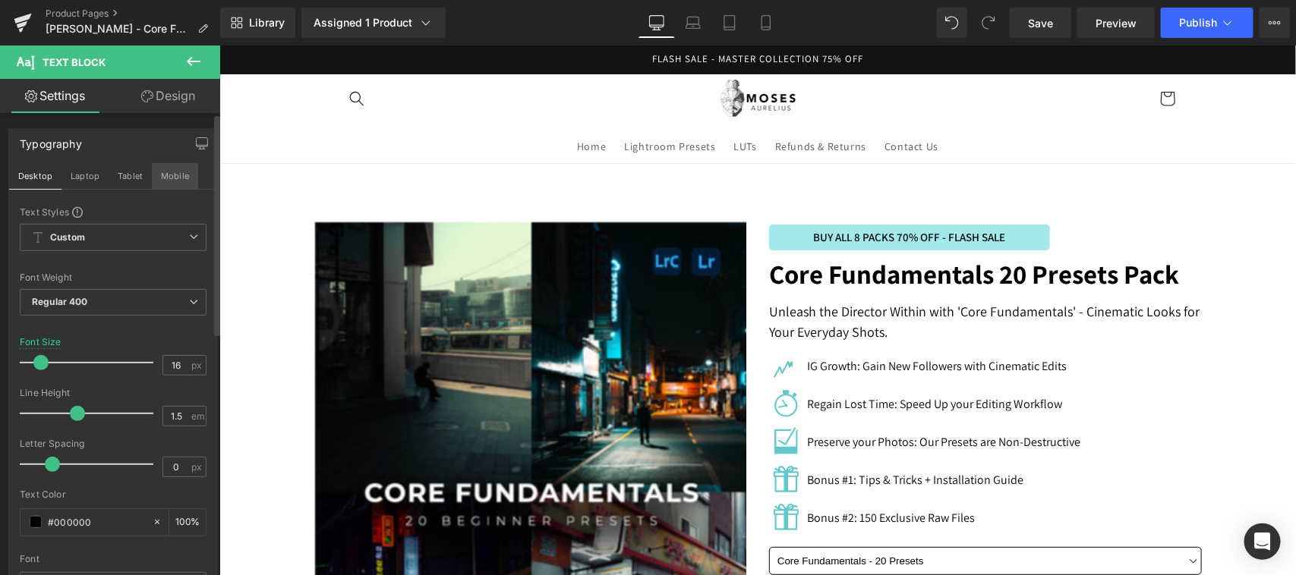
click at [176, 175] on button "Mobile" at bounding box center [175, 176] width 46 height 26
